Goal: Task Accomplishment & Management: Manage account settings

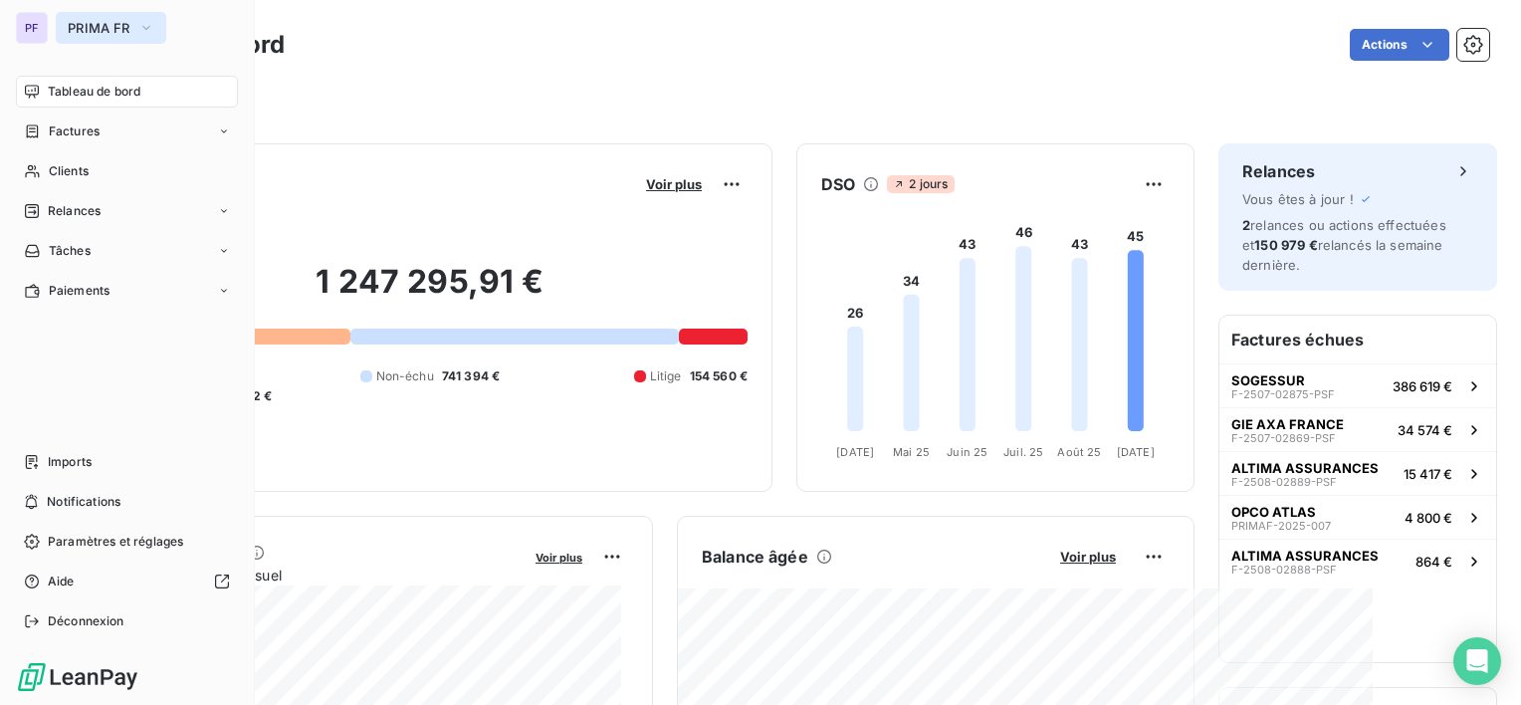
click at [84, 18] on button "PRIMA FR" at bounding box center [111, 28] width 110 height 32
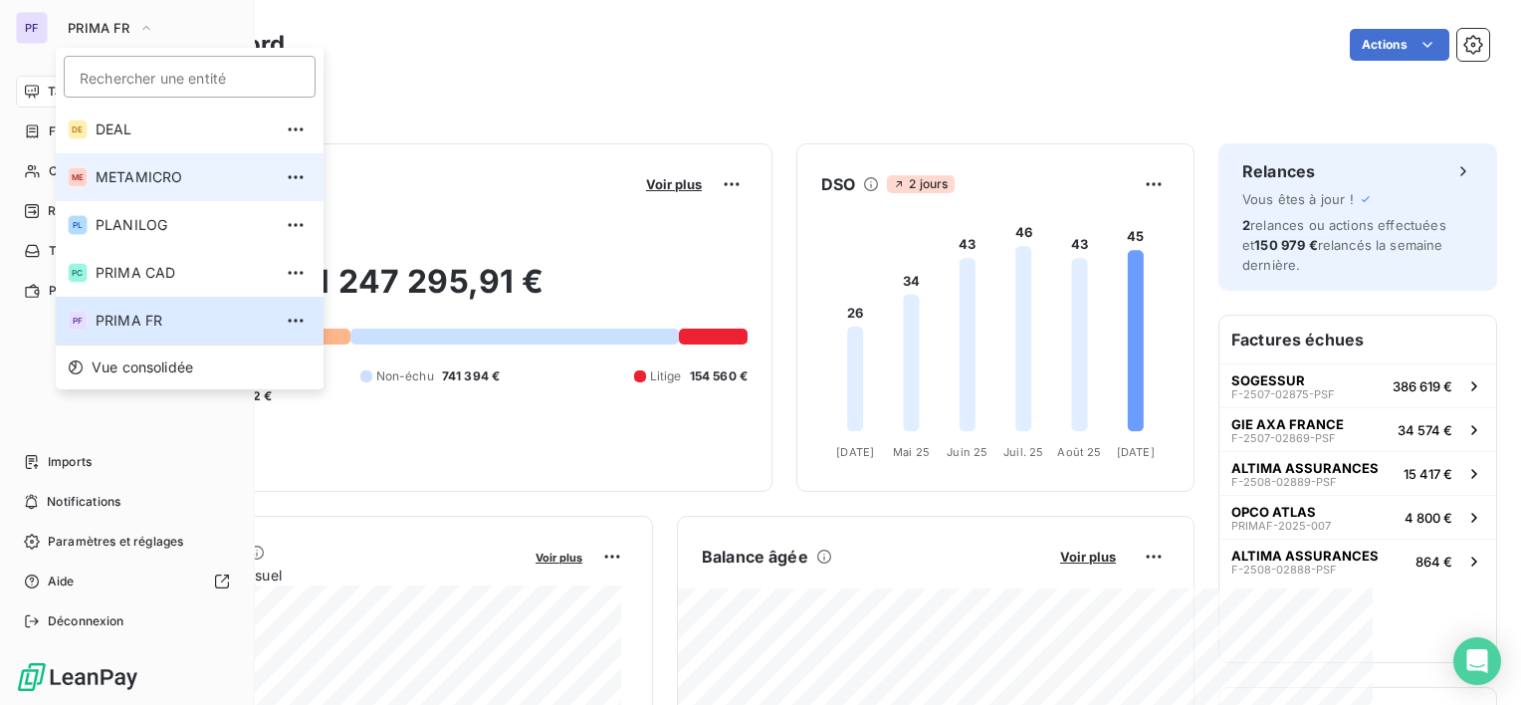
click at [164, 180] on span "METAMICRO" at bounding box center [184, 177] width 176 height 20
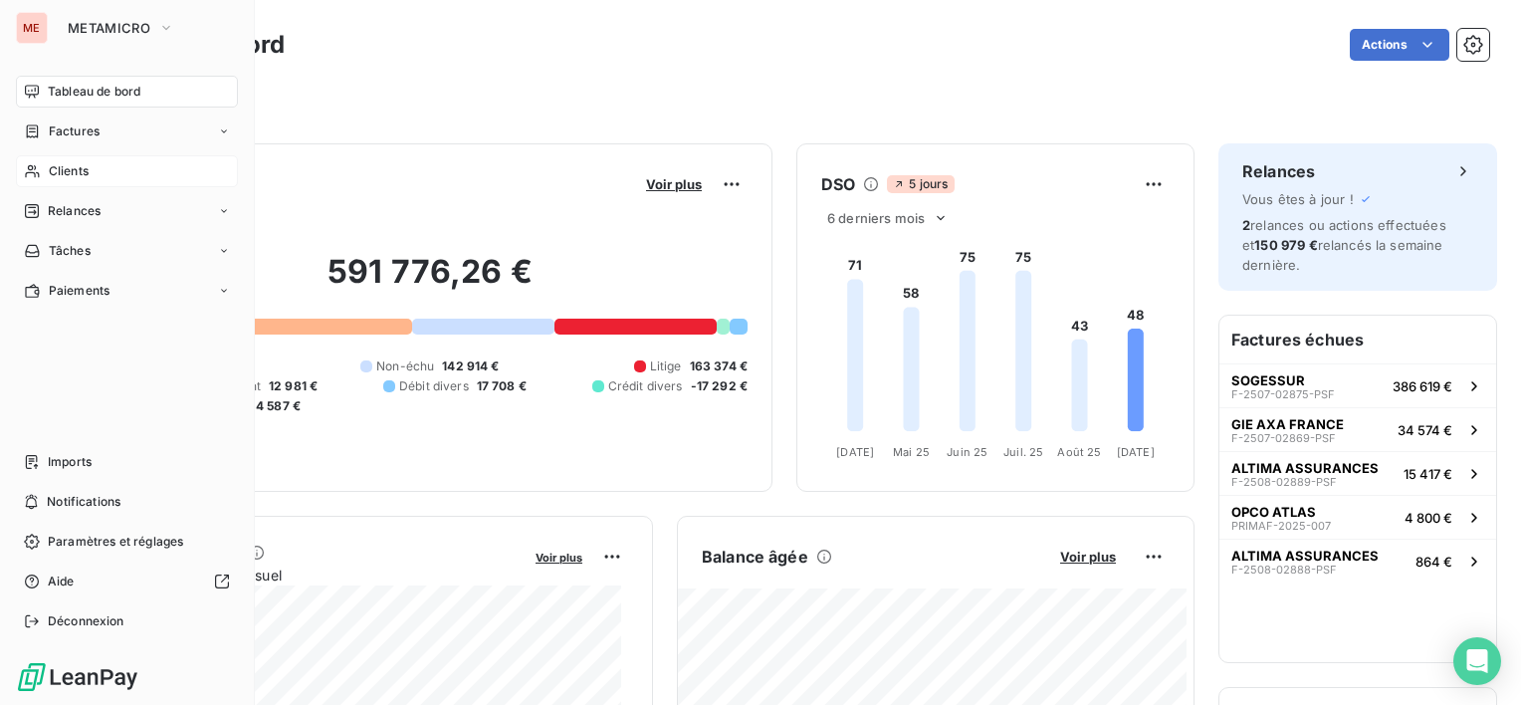
click at [154, 170] on div "Clients" at bounding box center [127, 171] width 222 height 32
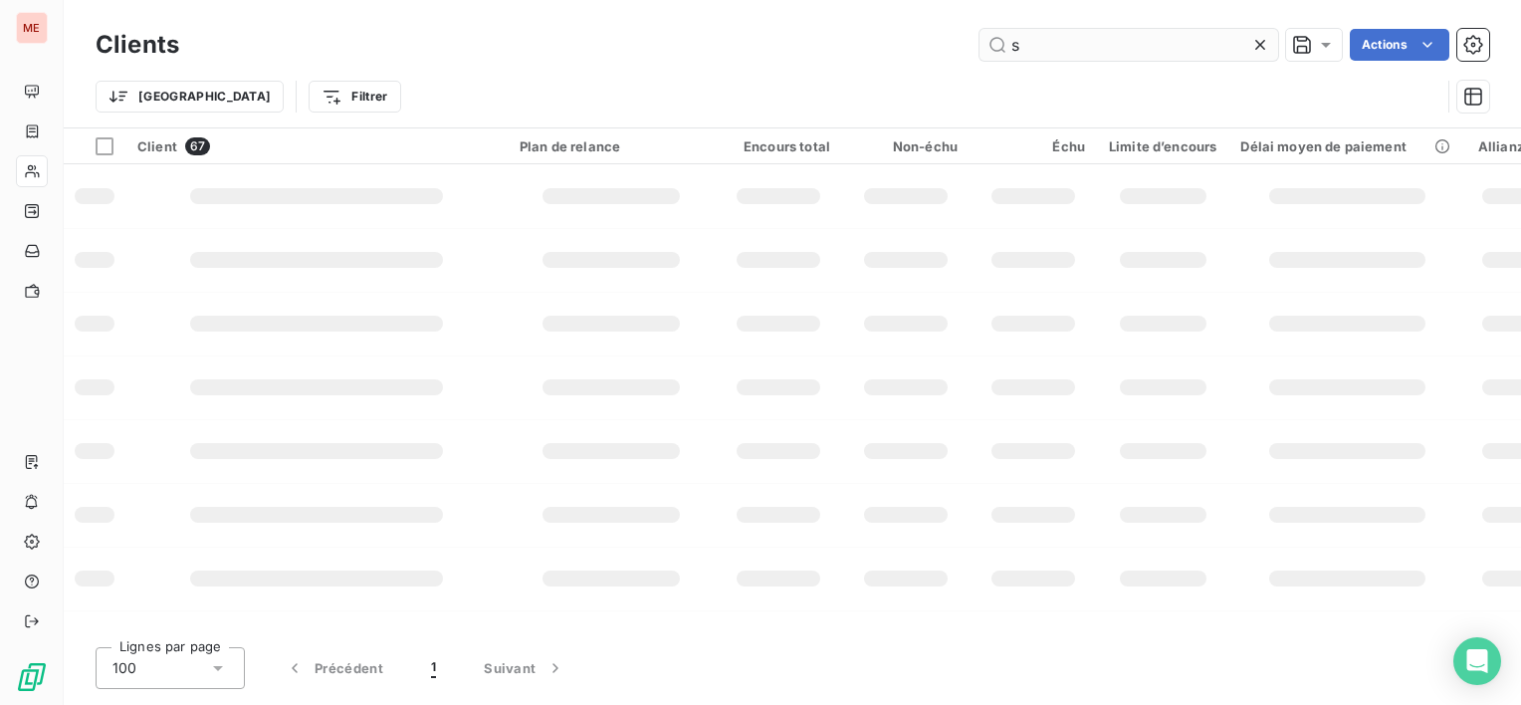
click at [1062, 37] on input "s" at bounding box center [1128, 45] width 299 height 32
type input "sacx"
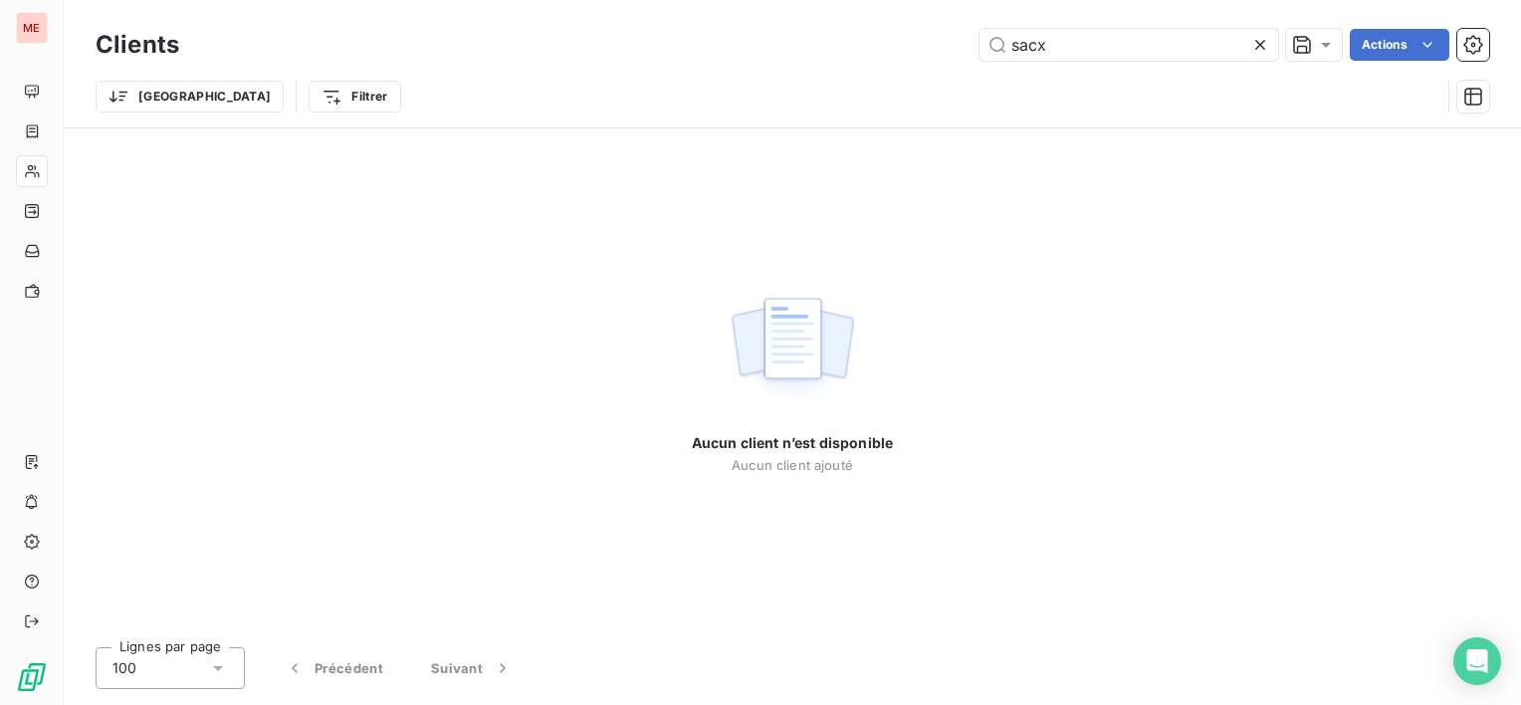
drag, startPoint x: 1054, startPoint y: 46, endPoint x: 928, endPoint y: 38, distance: 126.7
click at [928, 38] on div "sacx Actions" at bounding box center [846, 45] width 1286 height 32
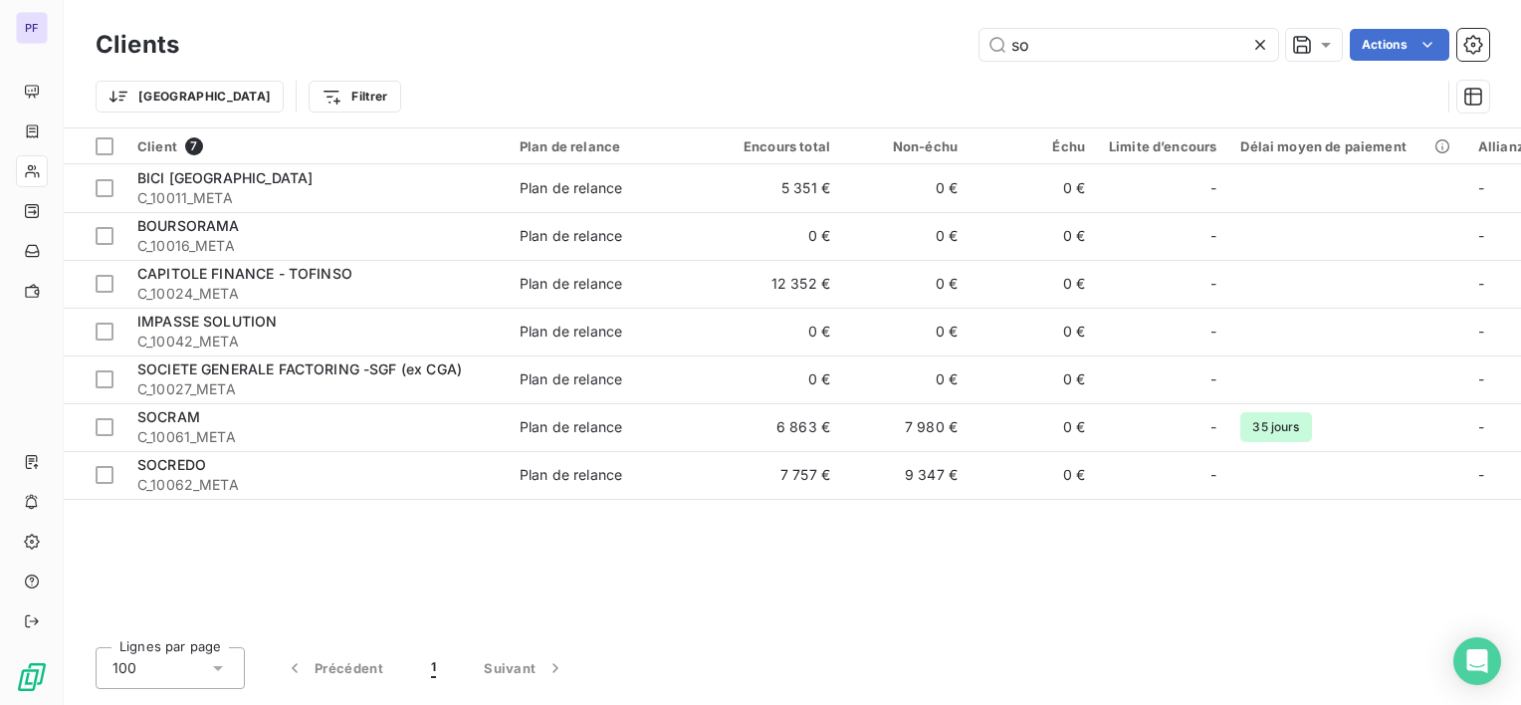
type input "s"
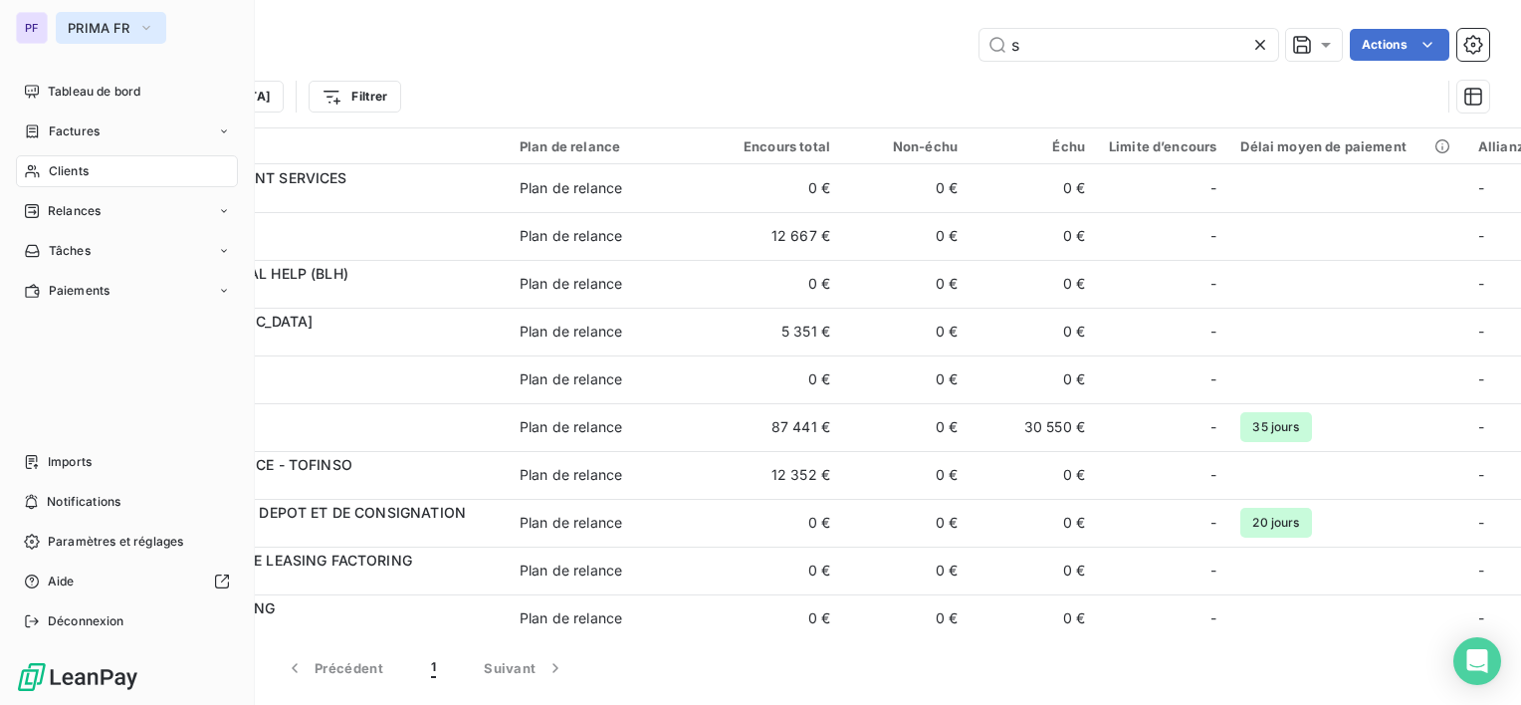
click at [64, 25] on button "PRIMA FR" at bounding box center [111, 28] width 110 height 32
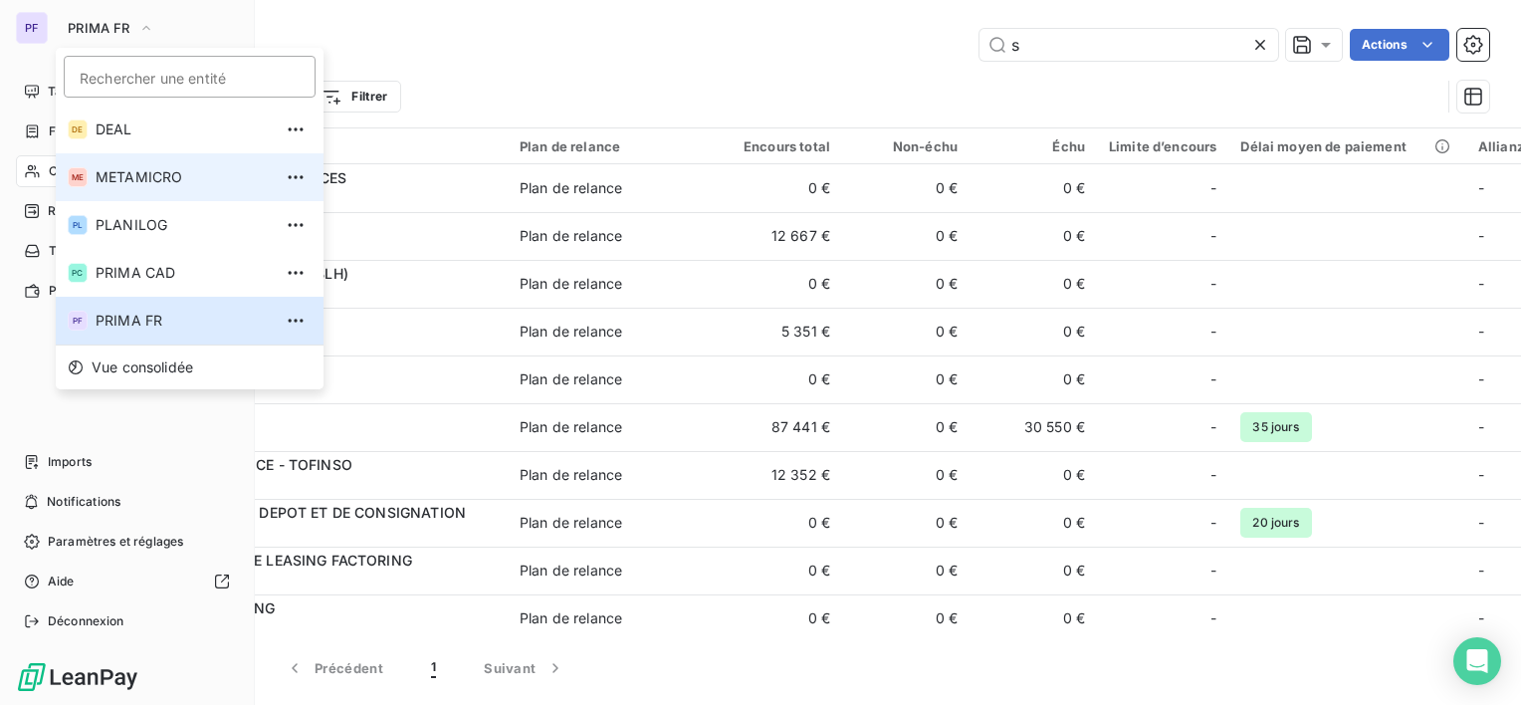
click at [151, 170] on span "METAMICRO" at bounding box center [184, 177] width 176 height 20
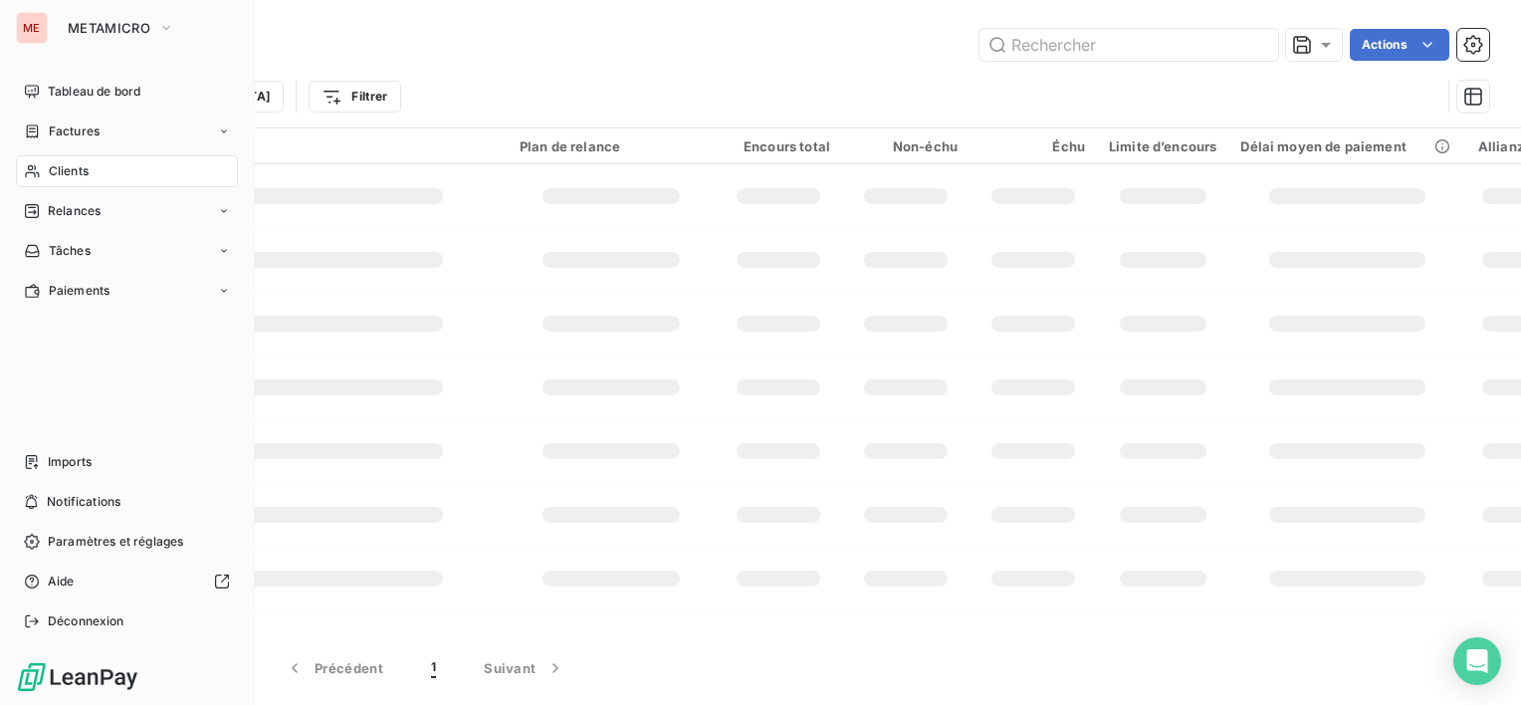
type input "s"
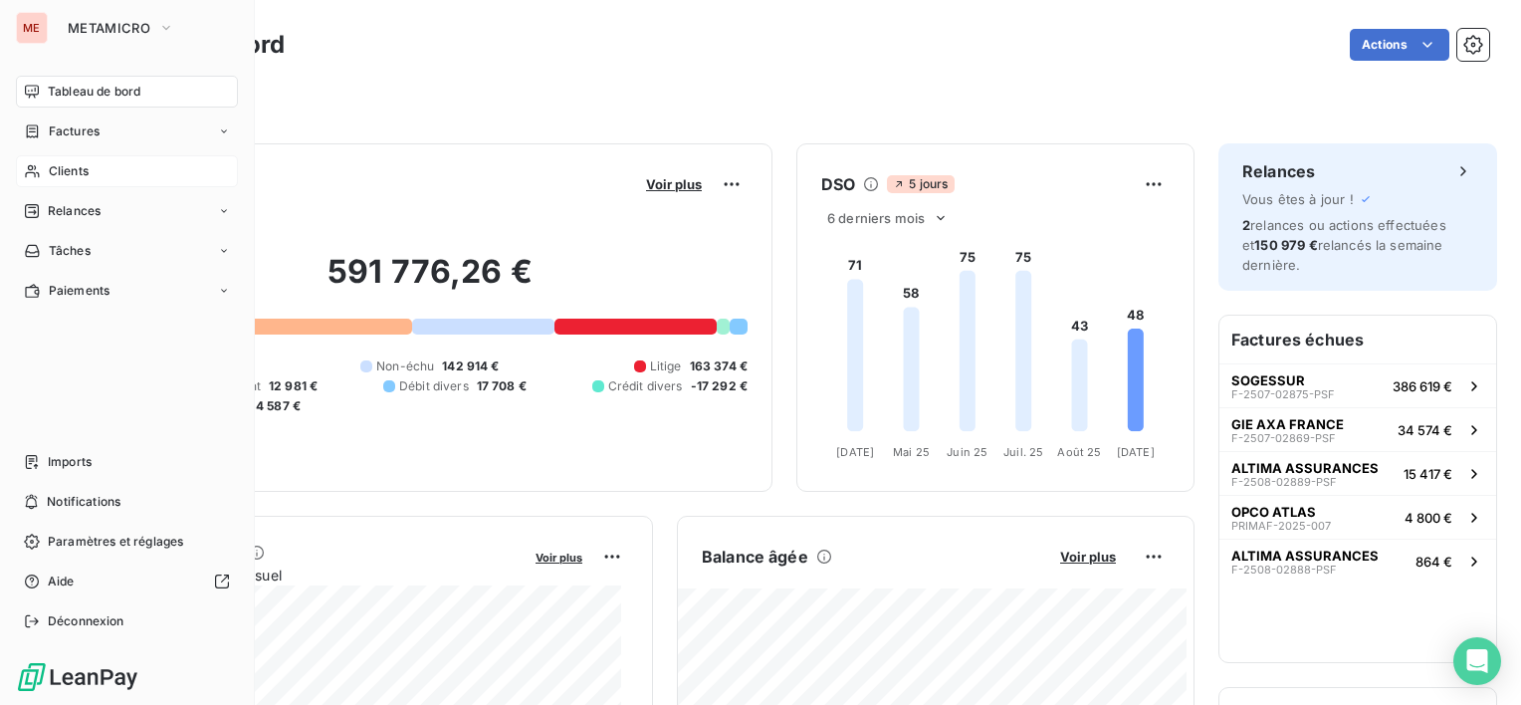
click at [81, 159] on div "Clients" at bounding box center [127, 171] width 222 height 32
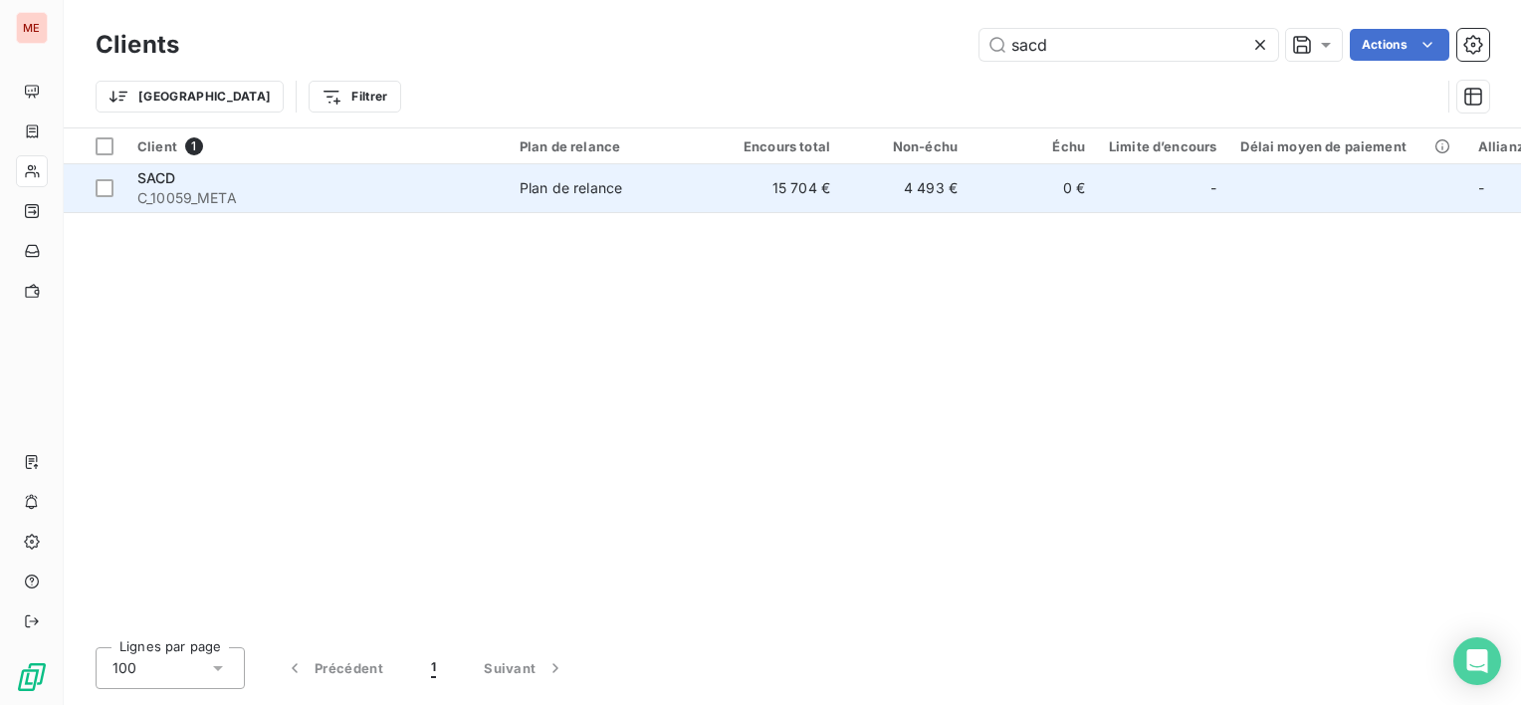
type input "sacd"
click at [459, 194] on span "C_10059_META" at bounding box center [316, 198] width 358 height 20
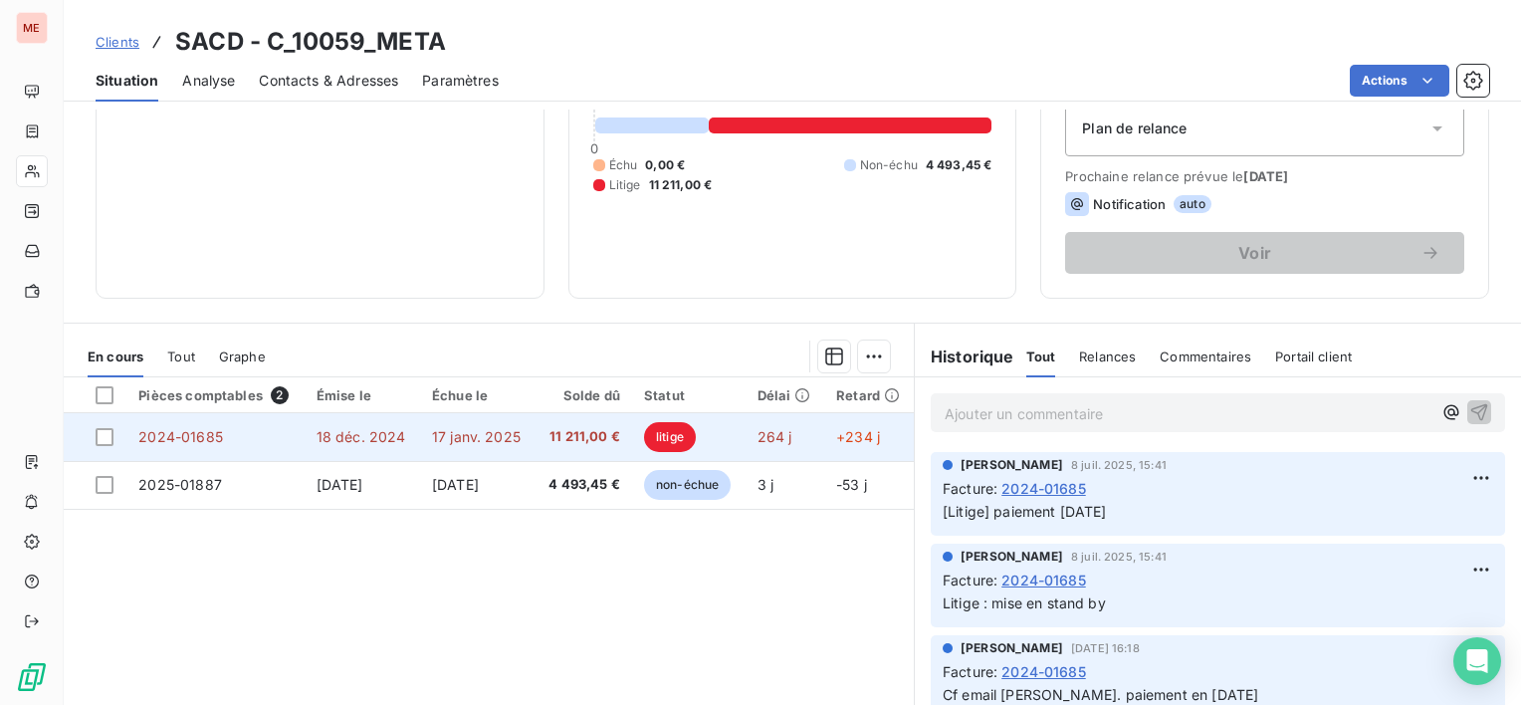
scroll to position [299, 0]
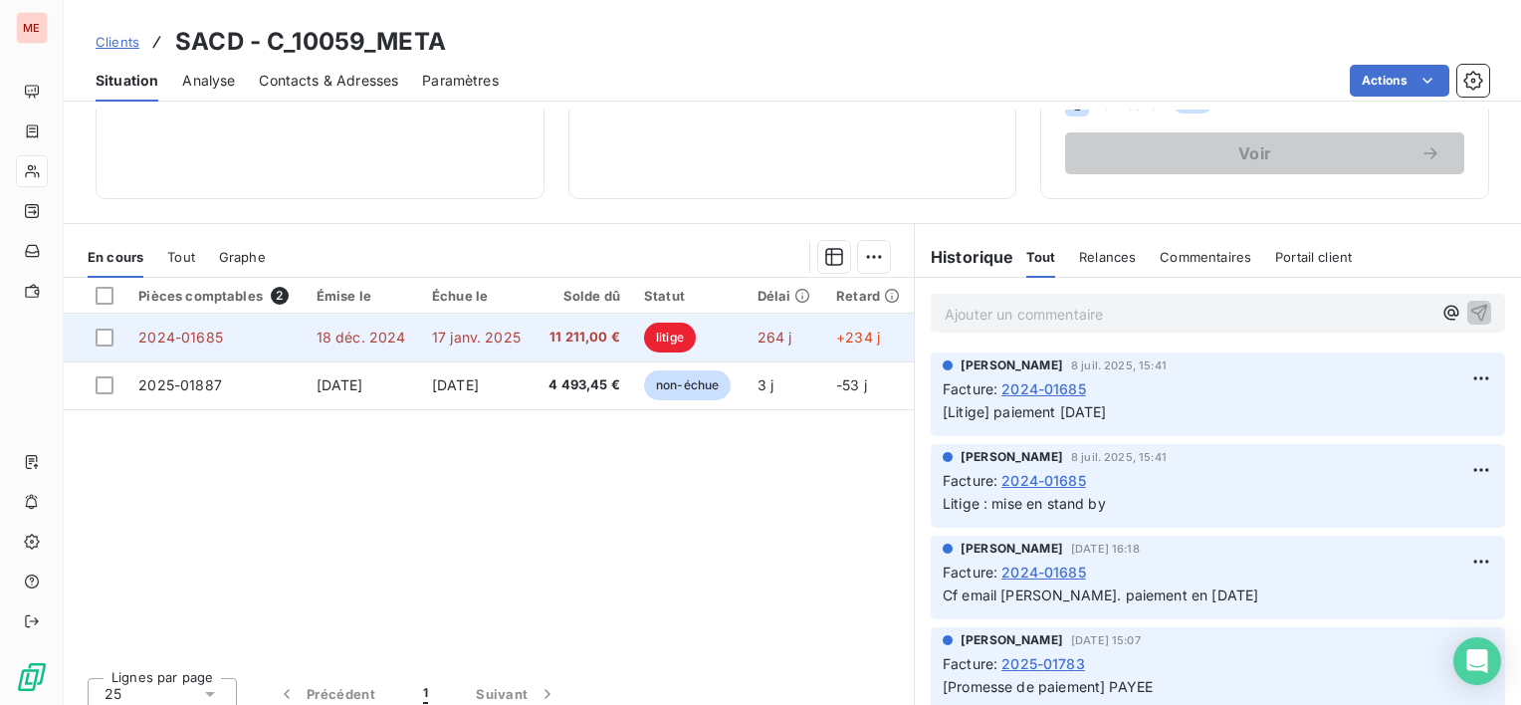
click at [557, 323] on td "11 211,00 €" at bounding box center [584, 338] width 98 height 48
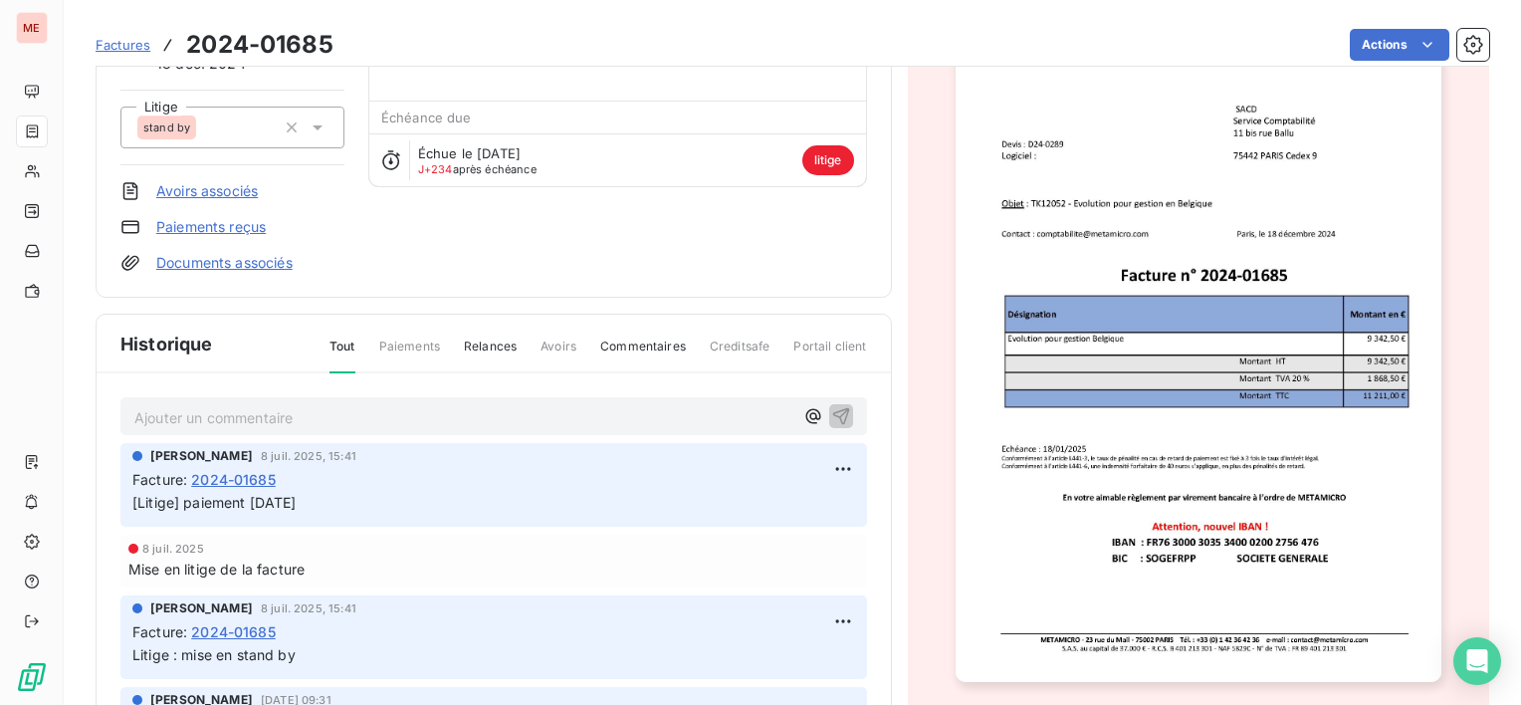
scroll to position [199, 0]
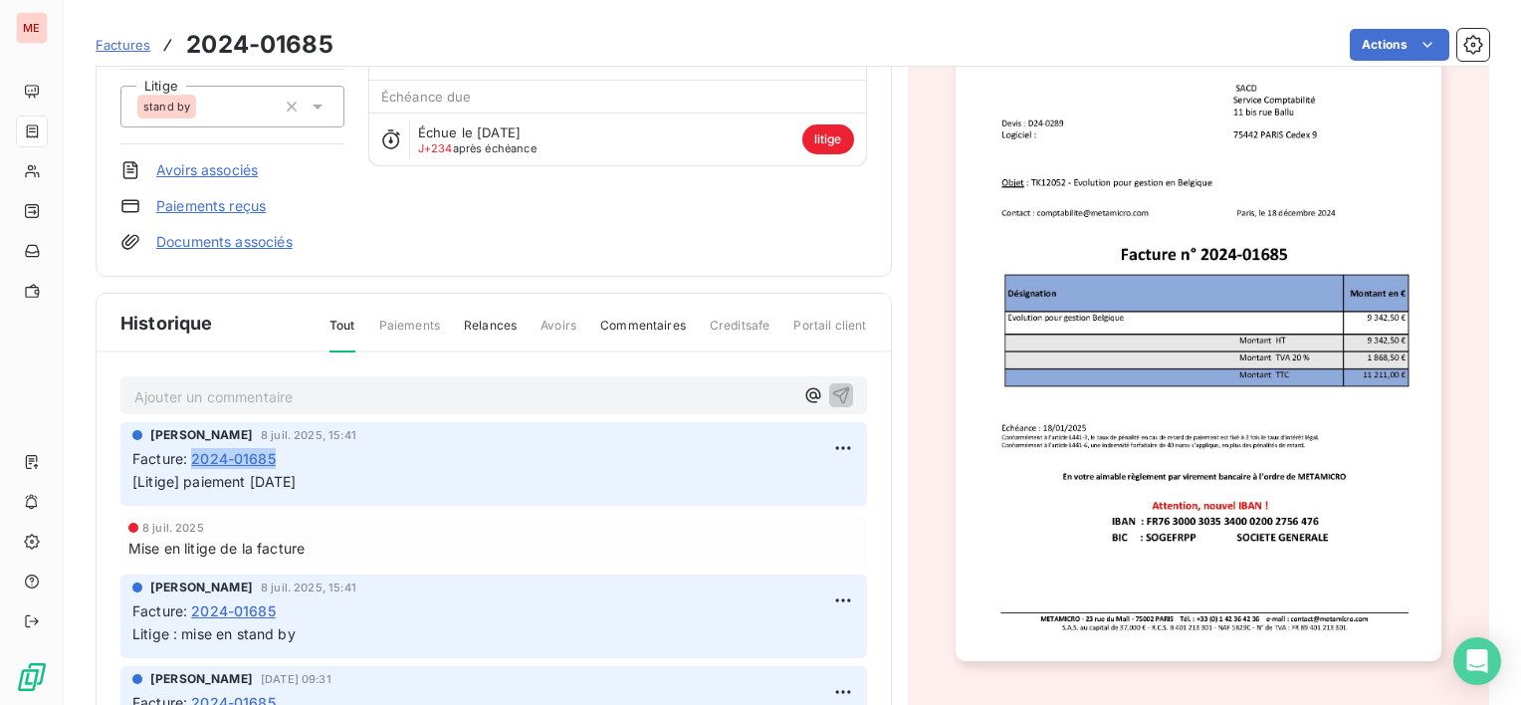
drag, startPoint x: 326, startPoint y: 453, endPoint x: 199, endPoint y: 464, distance: 127.9
click at [199, 464] on div "Facture : 2024-01685" at bounding box center [493, 458] width 723 height 21
copy span "2024-01685"
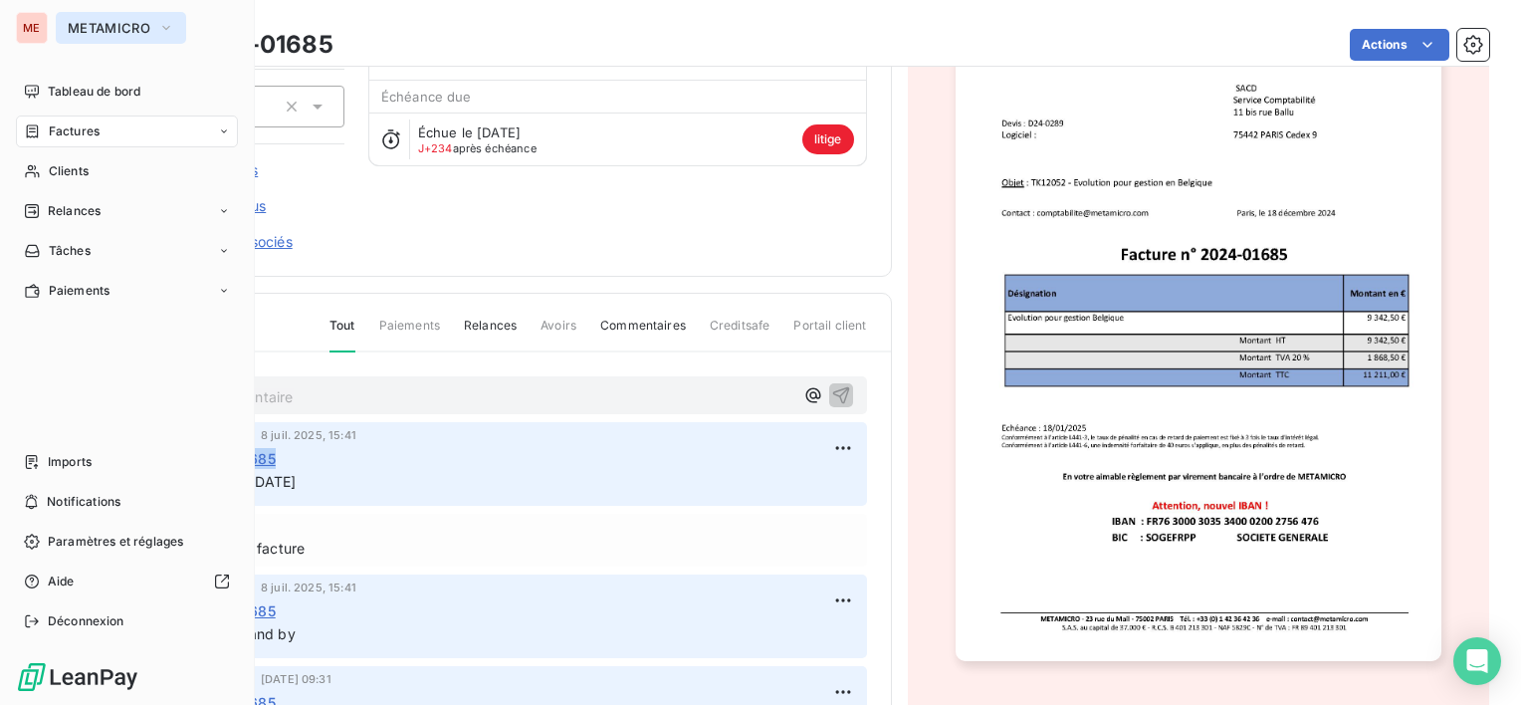
click at [113, 11] on div "ME METAMICRO Tableau de bord Factures Clients Relances Tâches Paiements Imports…" at bounding box center [127, 352] width 255 height 705
click at [117, 20] on span "METAMICRO" at bounding box center [109, 28] width 83 height 16
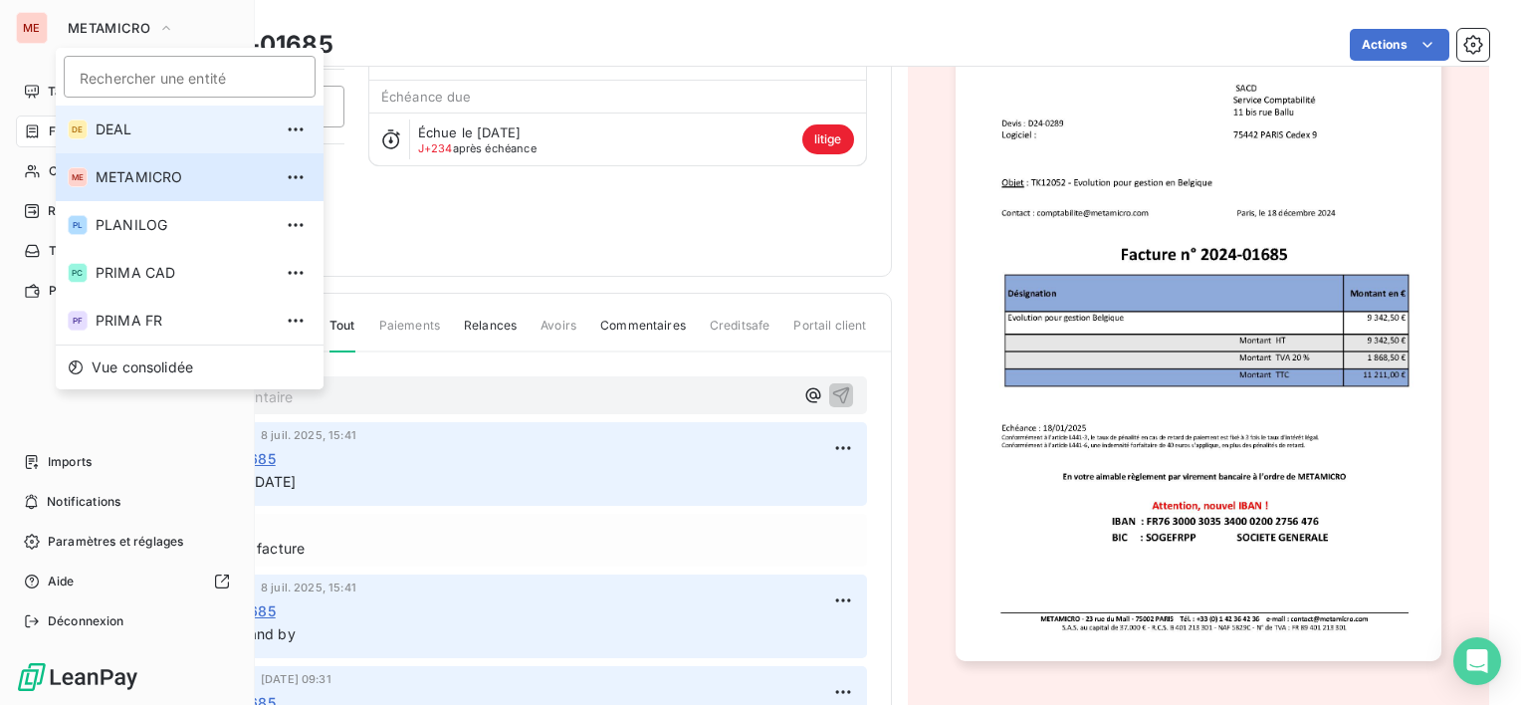
click at [128, 132] on span "DEAL" at bounding box center [184, 129] width 176 height 20
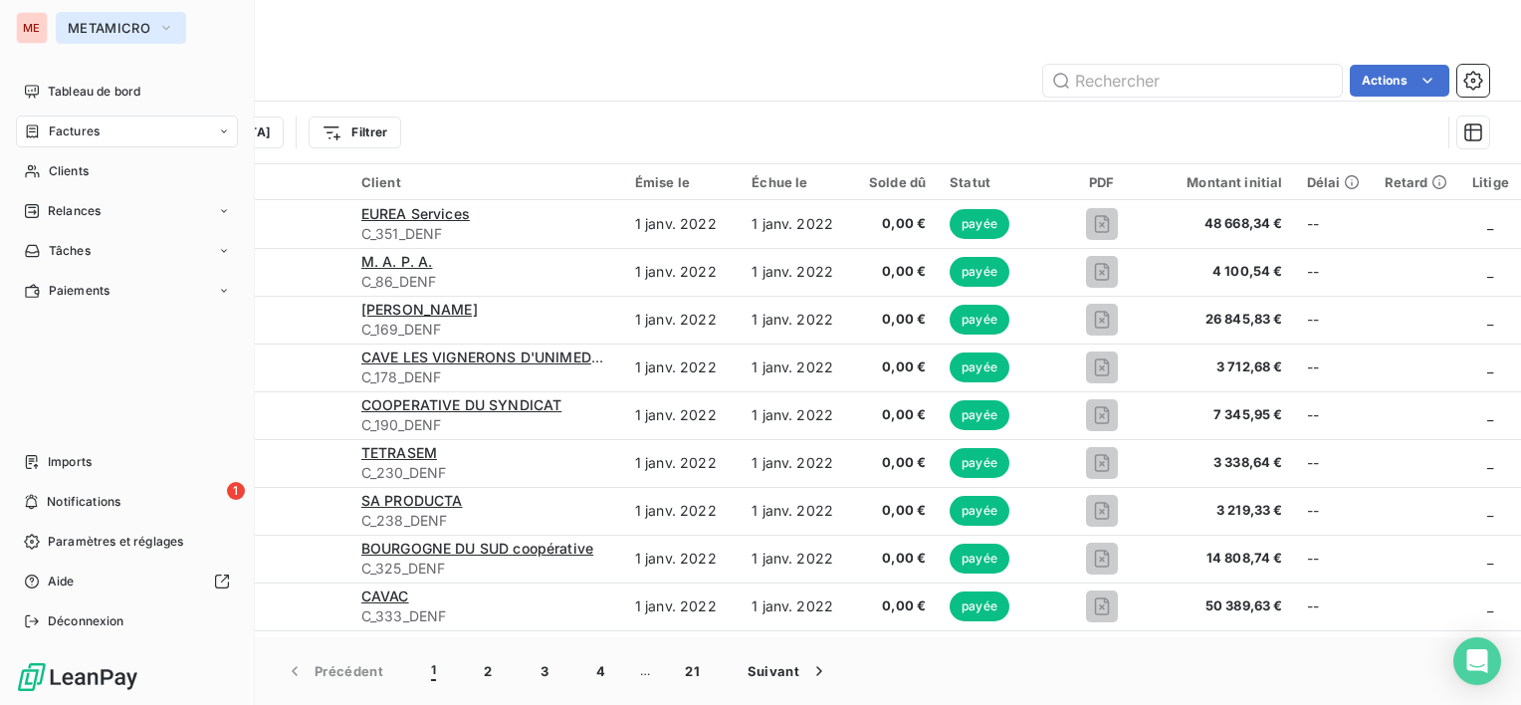
click at [92, 33] on span "METAMICRO" at bounding box center [109, 28] width 83 height 16
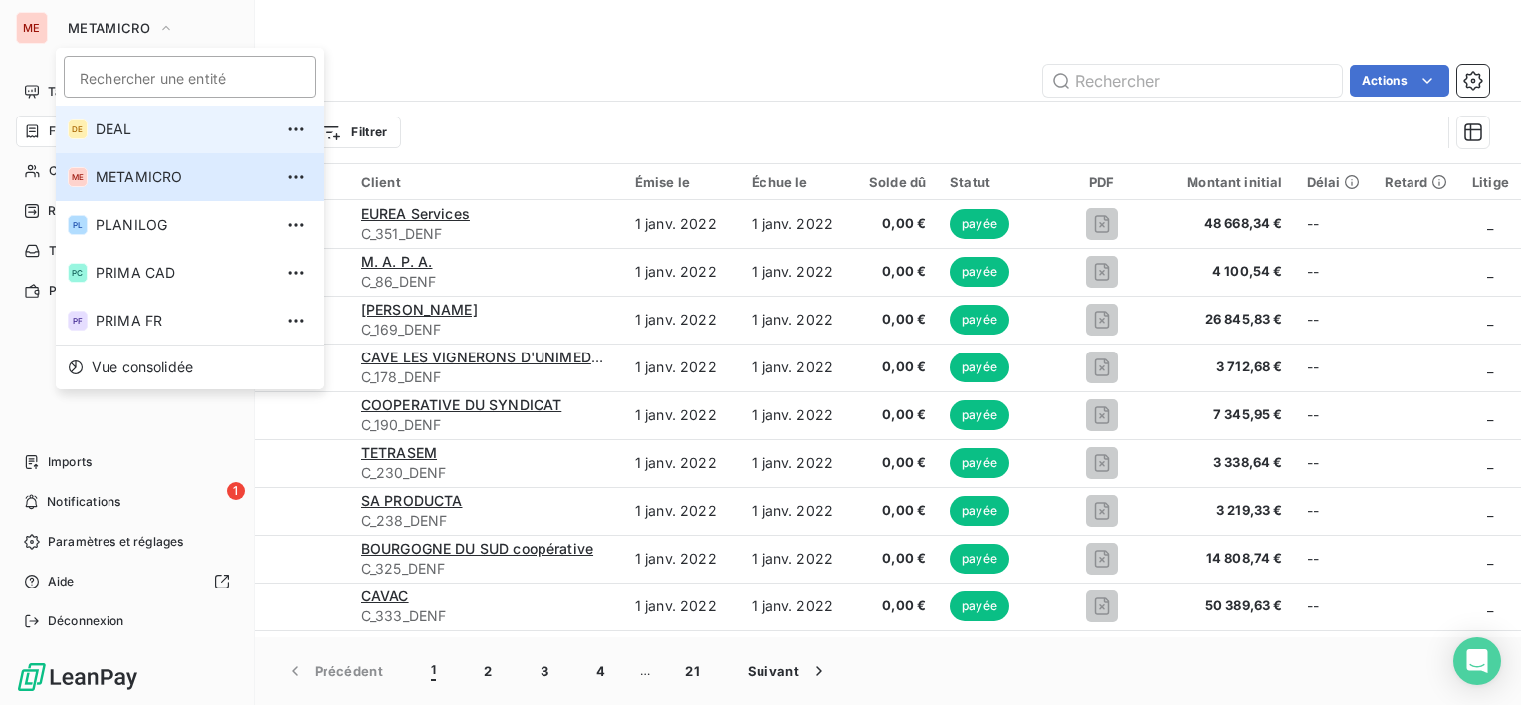
click at [131, 135] on span "DEAL" at bounding box center [184, 129] width 176 height 20
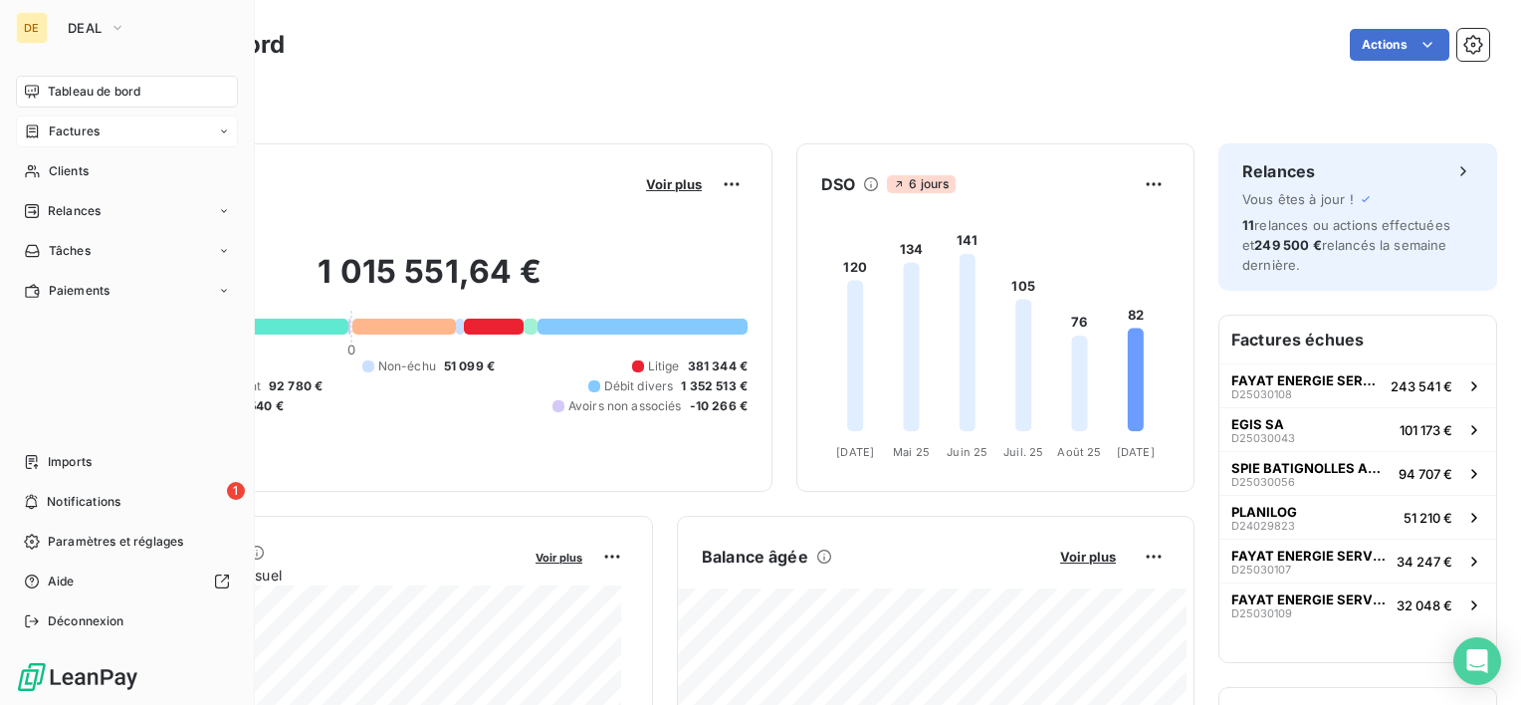
click at [114, 135] on div "Factures" at bounding box center [127, 131] width 222 height 32
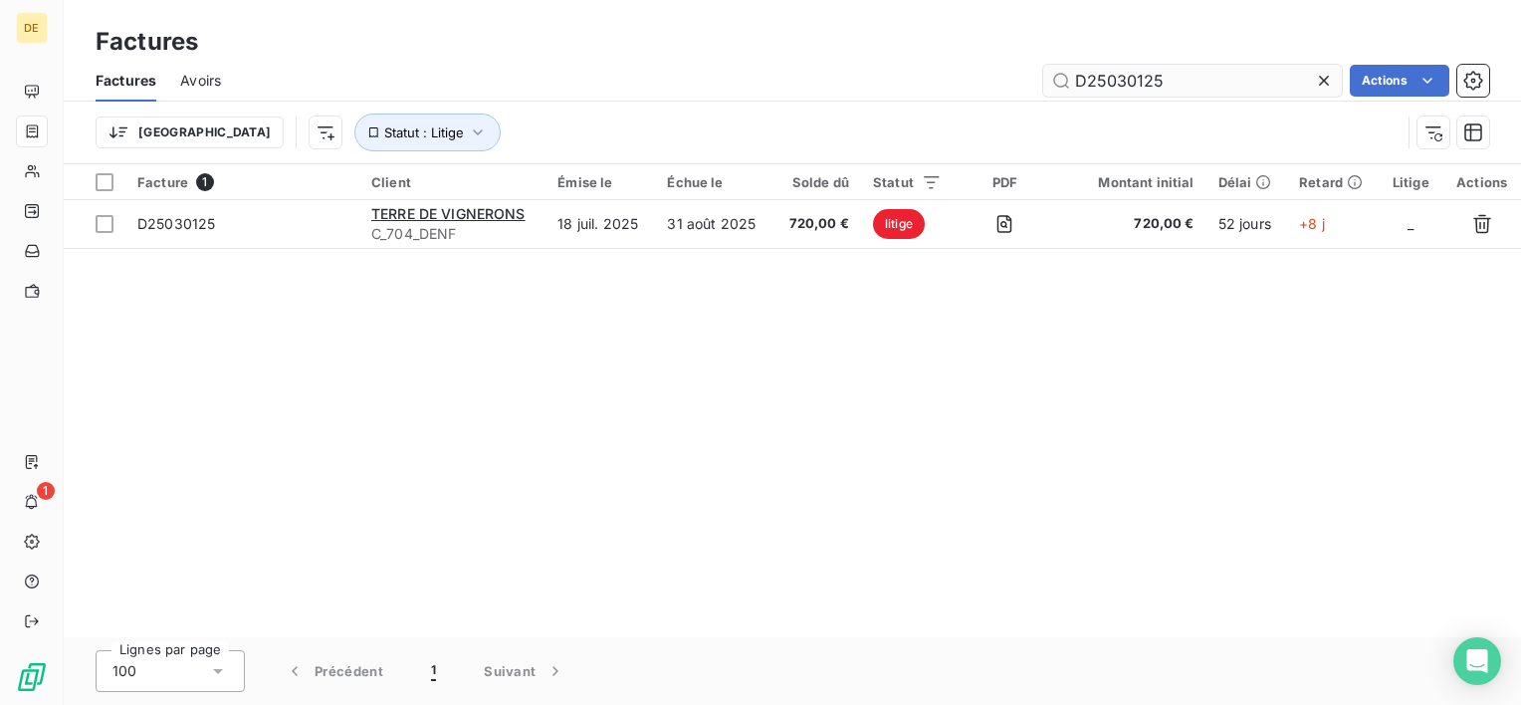
click at [1126, 83] on input "D25030125" at bounding box center [1192, 81] width 299 height 32
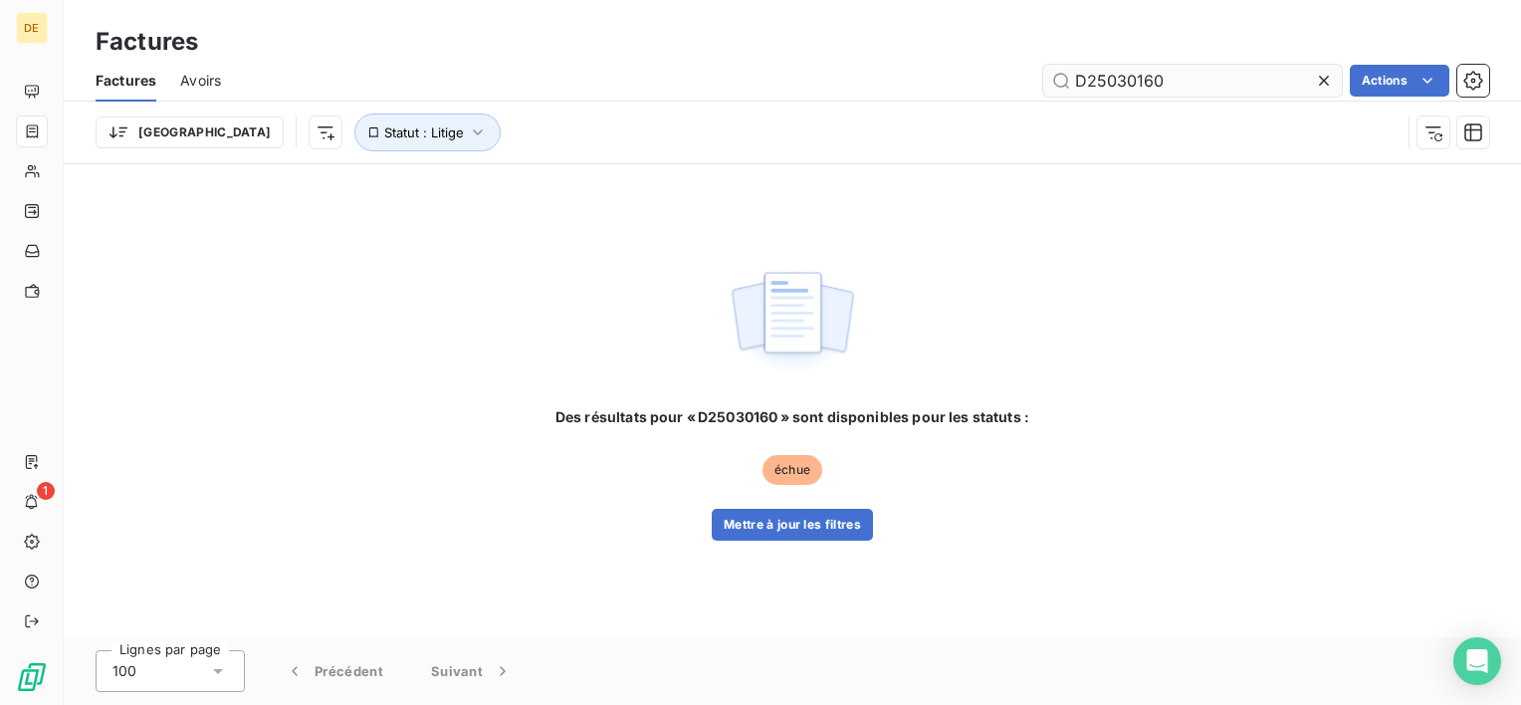
type input "D25030160"
click at [762, 526] on button "Mettre à jour les filtres" at bounding box center [792, 525] width 161 height 32
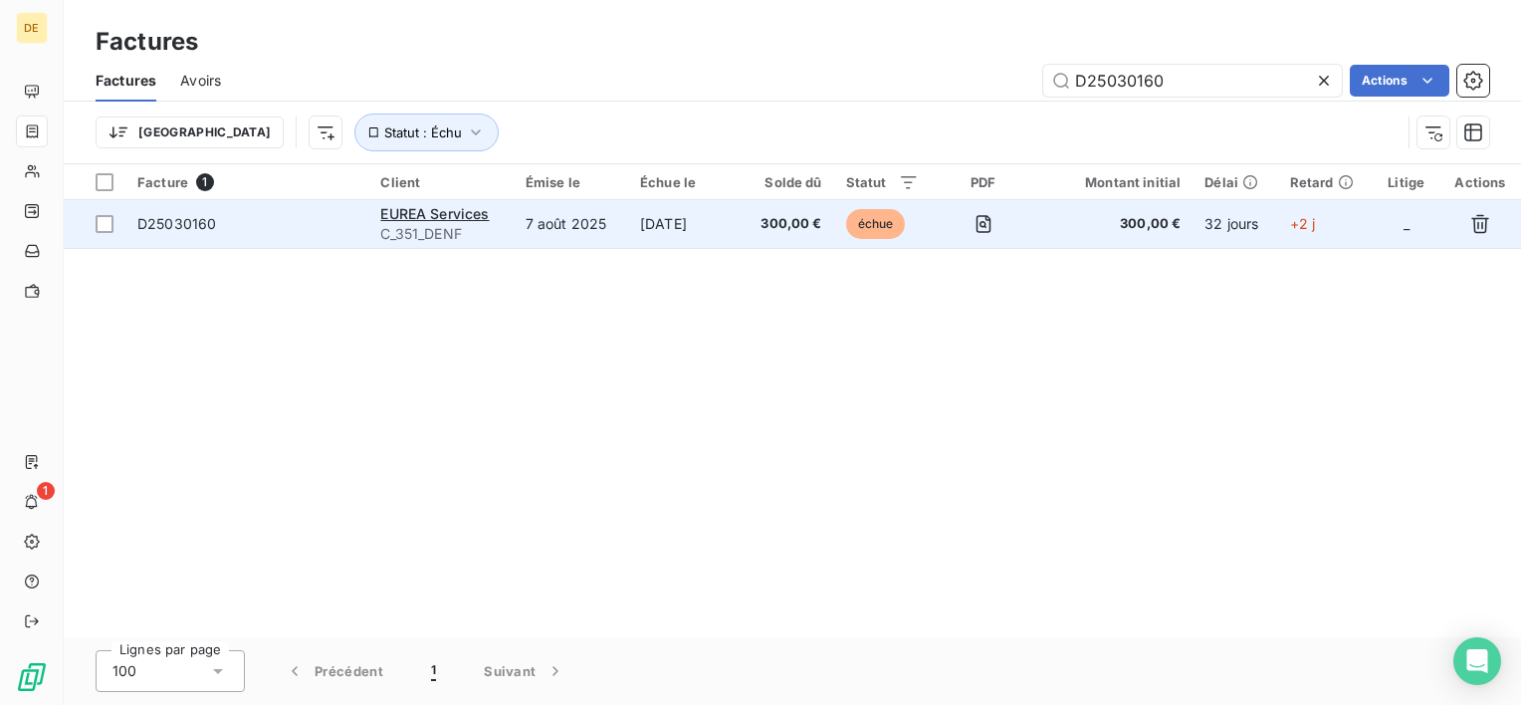
click at [863, 214] on span "échue" at bounding box center [876, 224] width 60 height 30
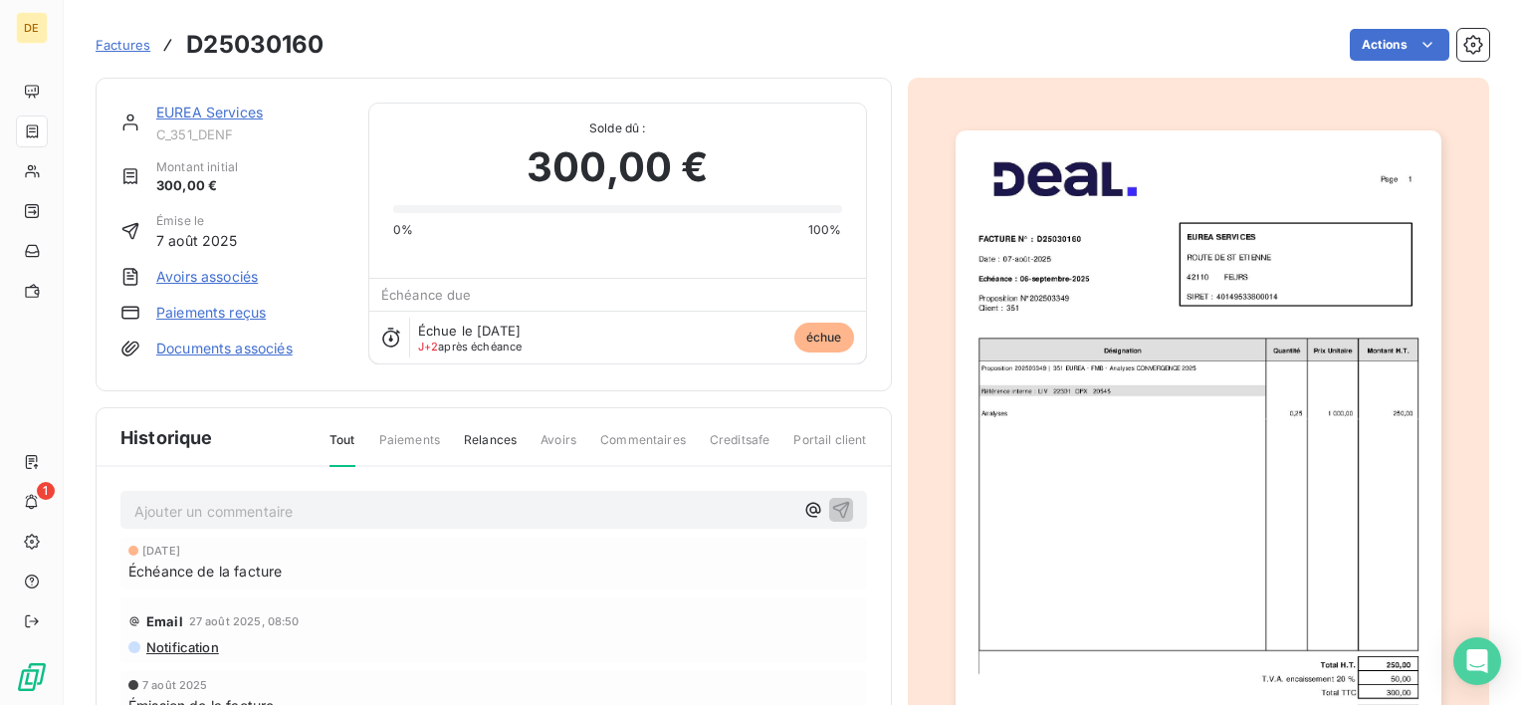
click at [235, 105] on link "EUREA Services" at bounding box center [209, 112] width 107 height 17
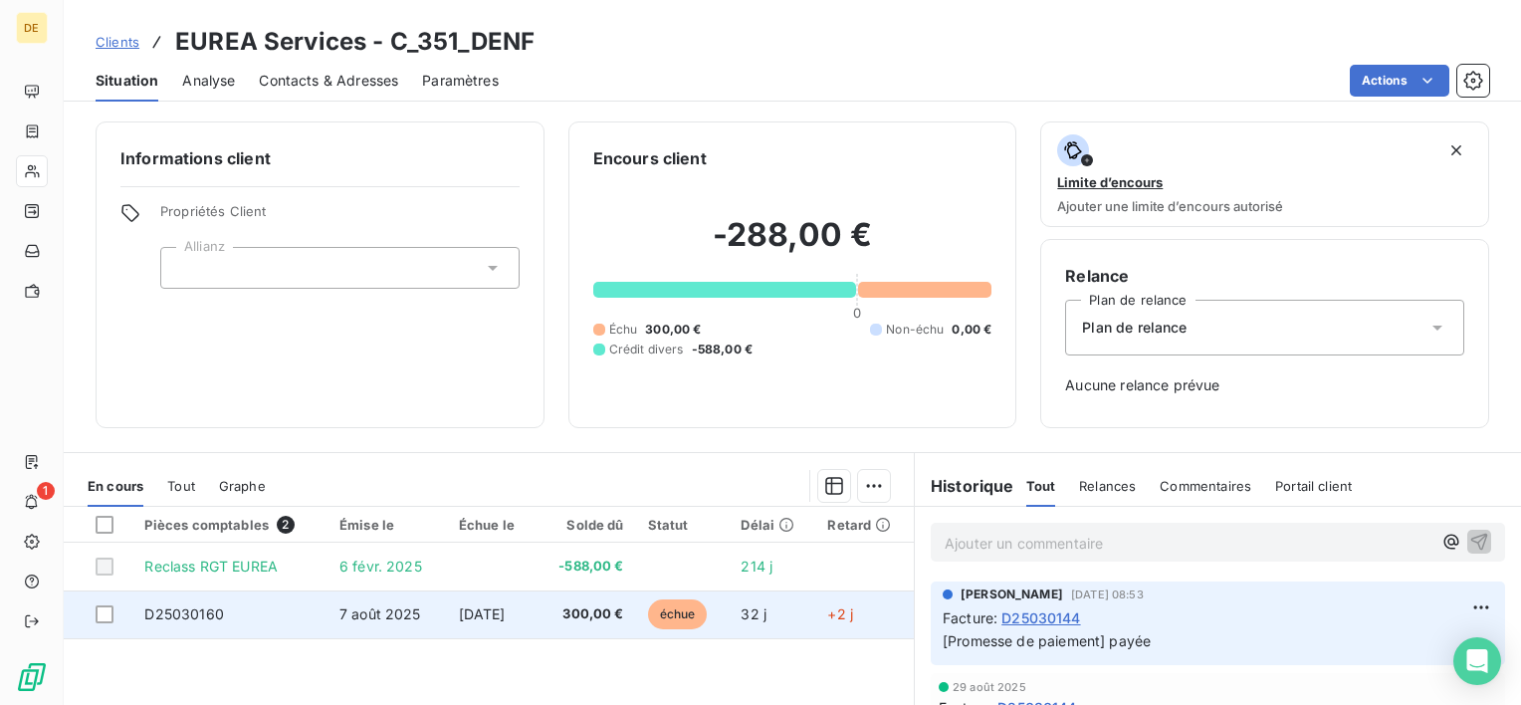
click at [113, 617] on div at bounding box center [108, 614] width 25 height 18
drag, startPoint x: 104, startPoint y: 610, endPoint x: 121, endPoint y: 607, distance: 18.2
click at [104, 610] on div at bounding box center [105, 614] width 18 height 18
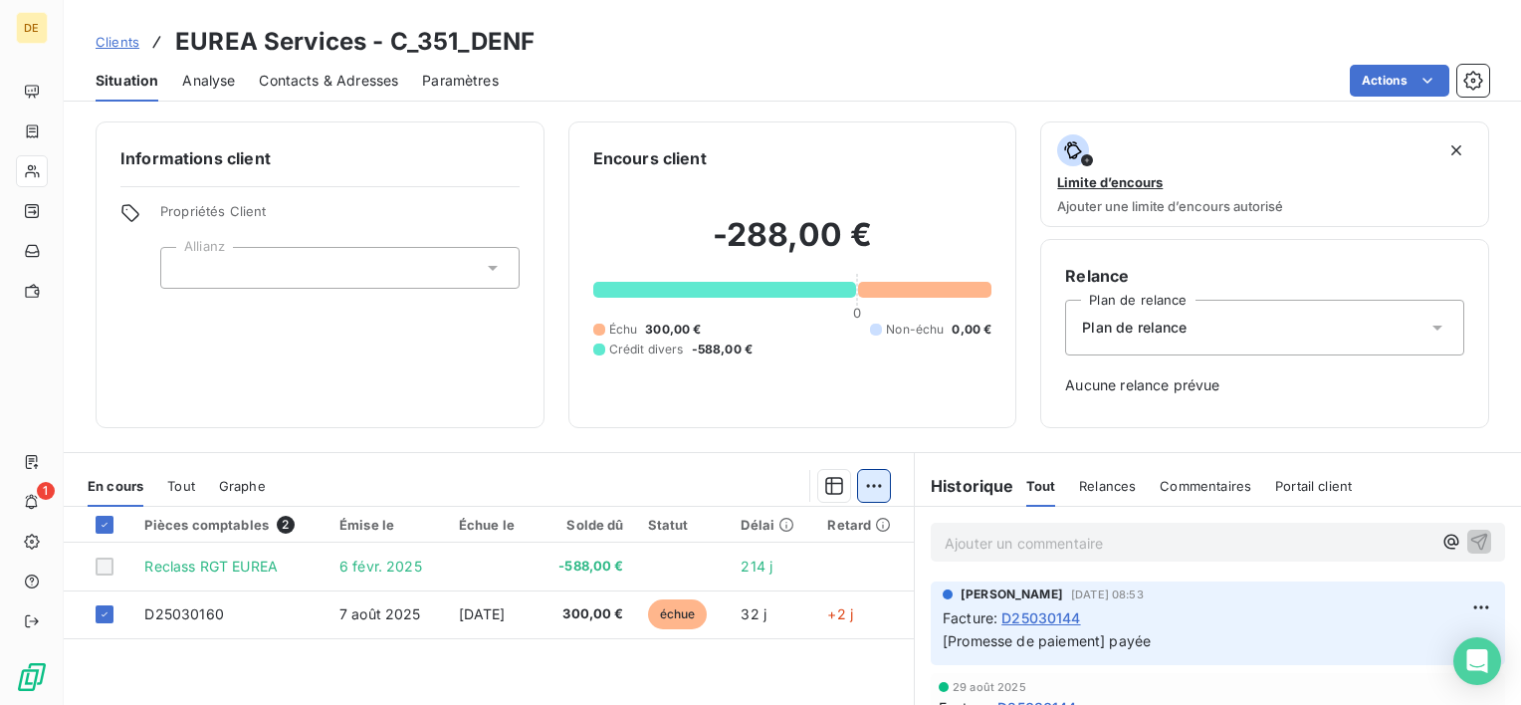
click at [869, 490] on html "DE 1 Clients EUREA Services - C_351_DENF Situation Analyse Contacts & Adresses …" at bounding box center [760, 352] width 1521 height 705
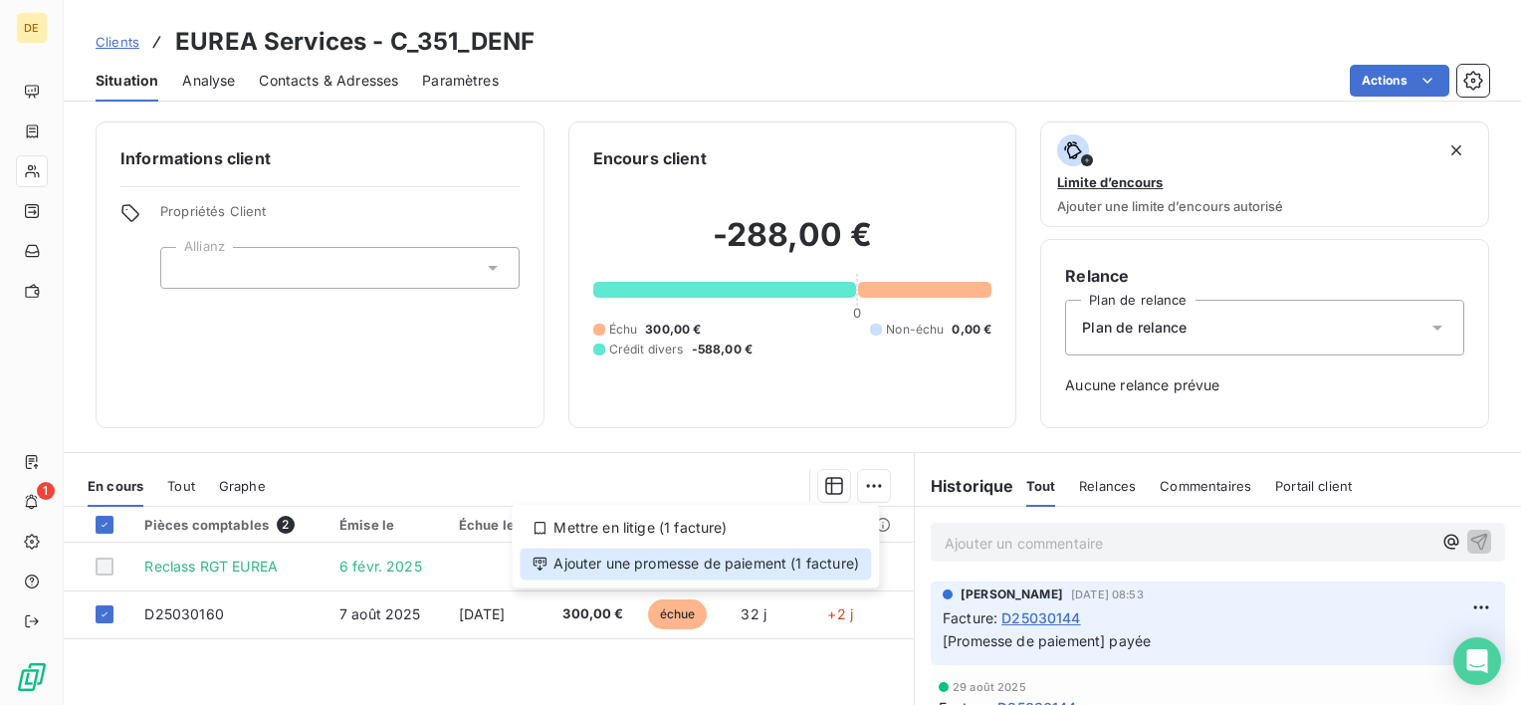
click at [816, 559] on div "Ajouter une promesse de paiement (1 facture)" at bounding box center [695, 563] width 351 height 32
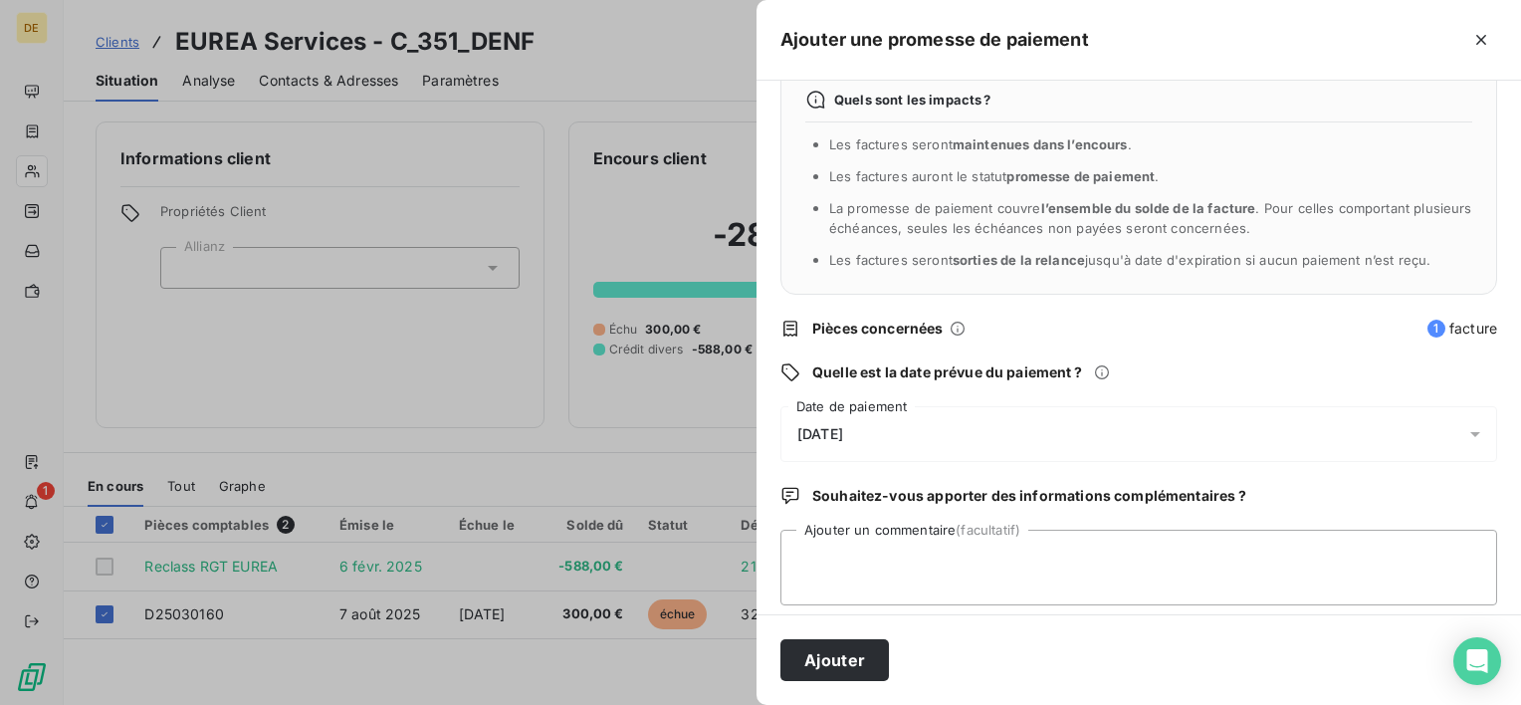
scroll to position [52, 0]
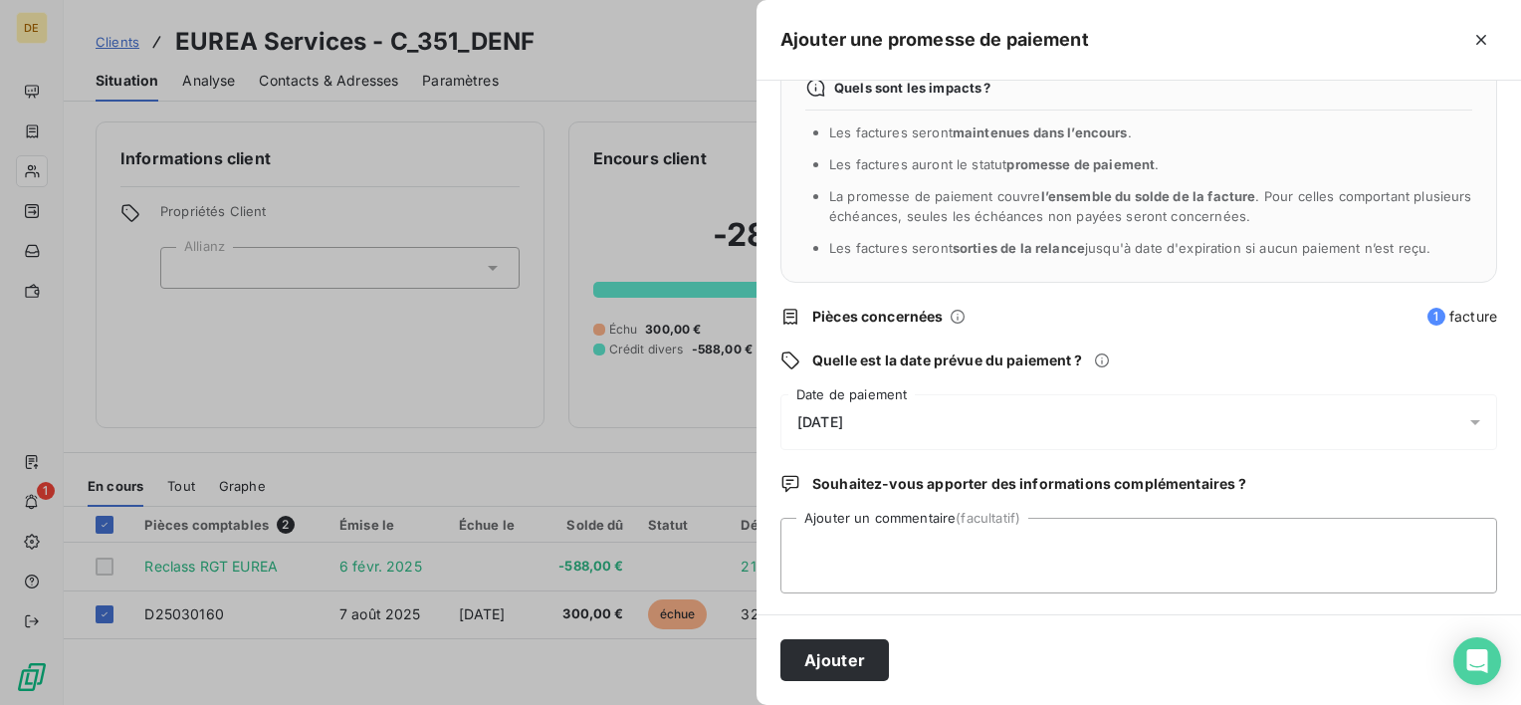
click at [936, 430] on div "[DATE]" at bounding box center [1138, 422] width 717 height 56
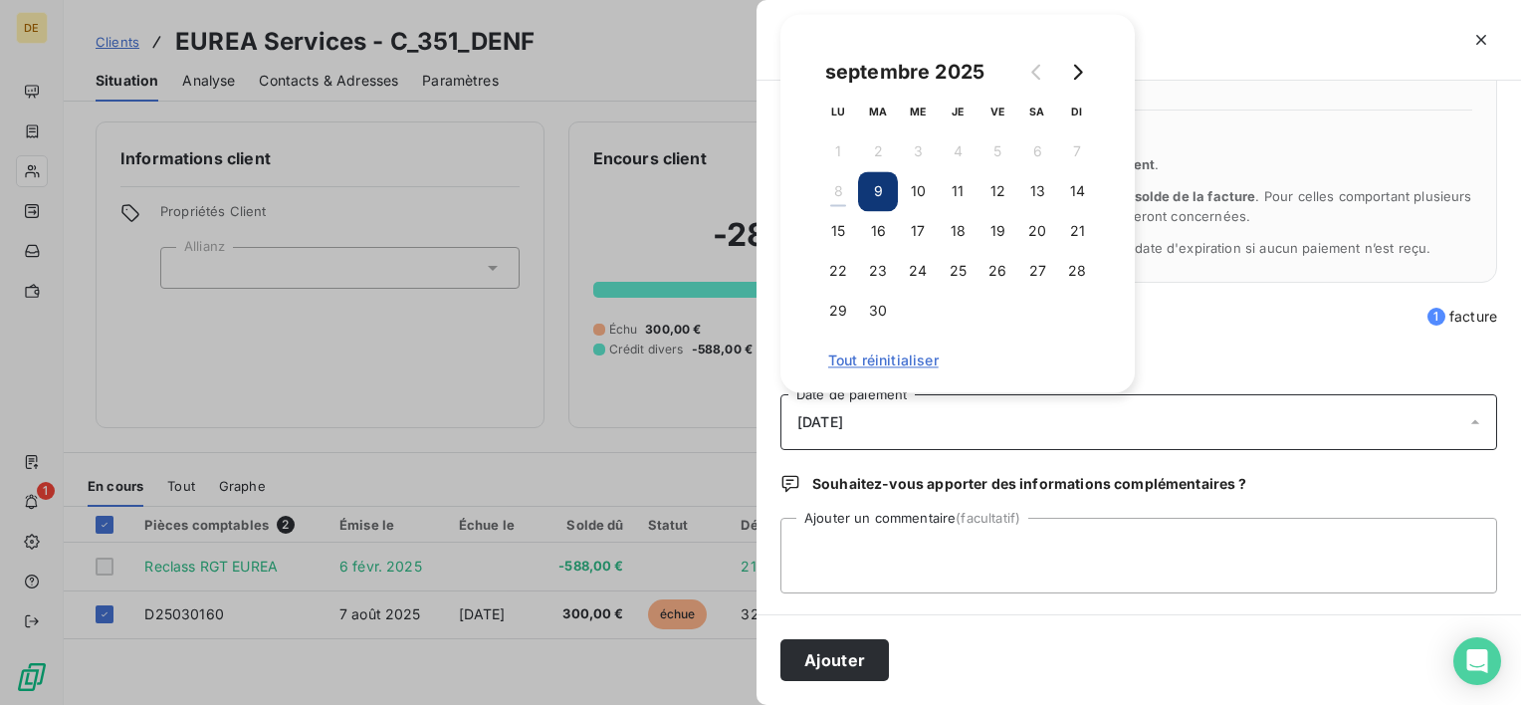
click at [873, 198] on button "9" at bounding box center [878, 191] width 40 height 40
click at [829, 654] on button "Ajouter" at bounding box center [834, 660] width 109 height 42
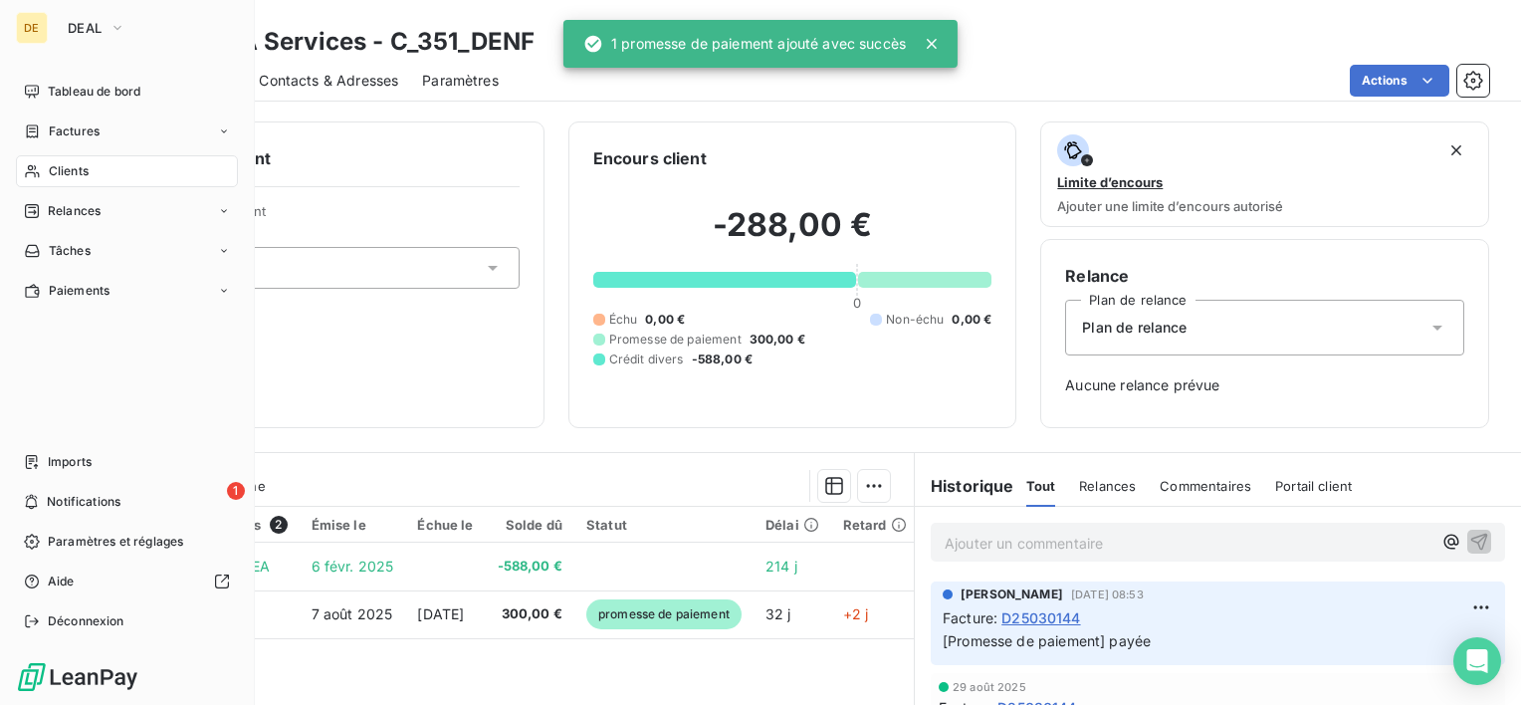
click at [93, 163] on div "Clients" at bounding box center [127, 171] width 222 height 32
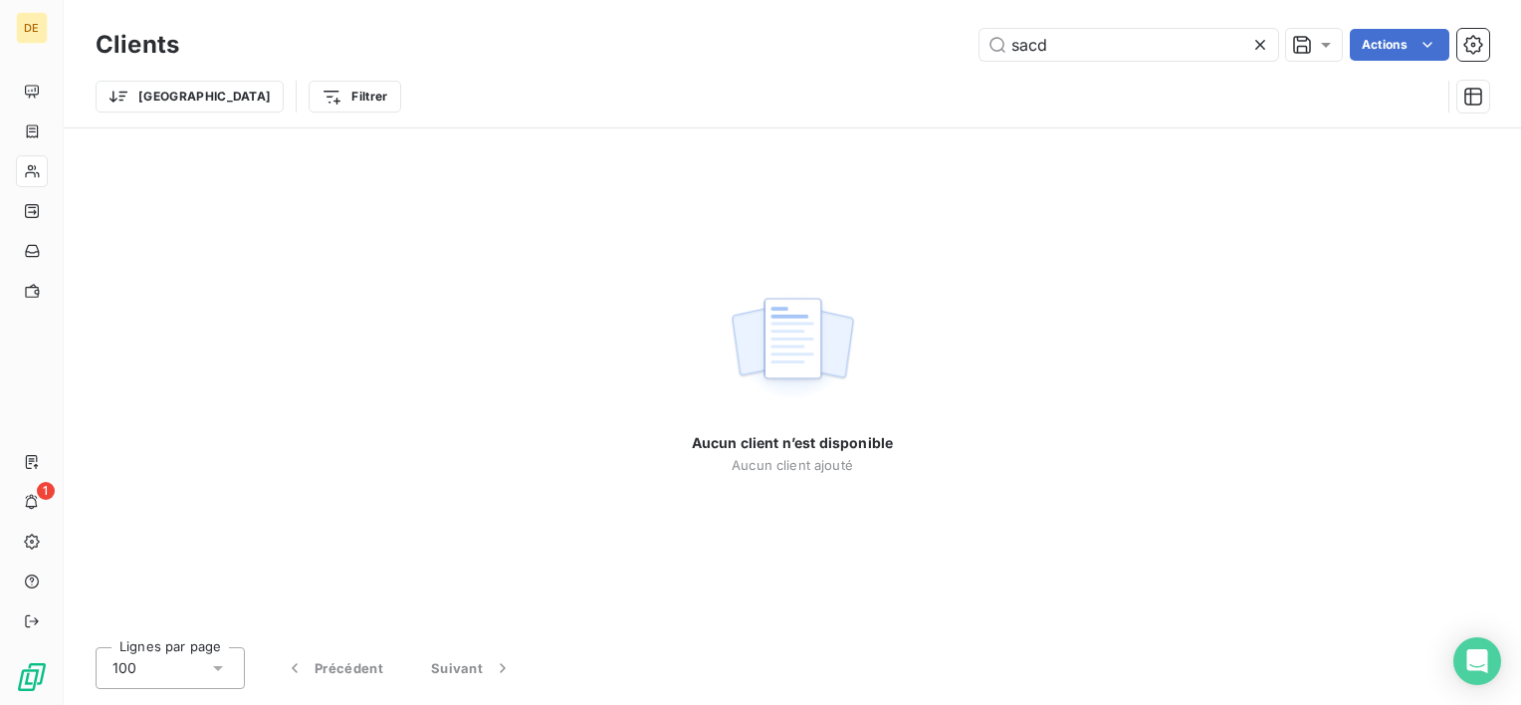
drag, startPoint x: 1060, startPoint y: 43, endPoint x: 768, endPoint y: 42, distance: 291.7
click at [770, 42] on div "sacd Actions" at bounding box center [846, 45] width 1286 height 32
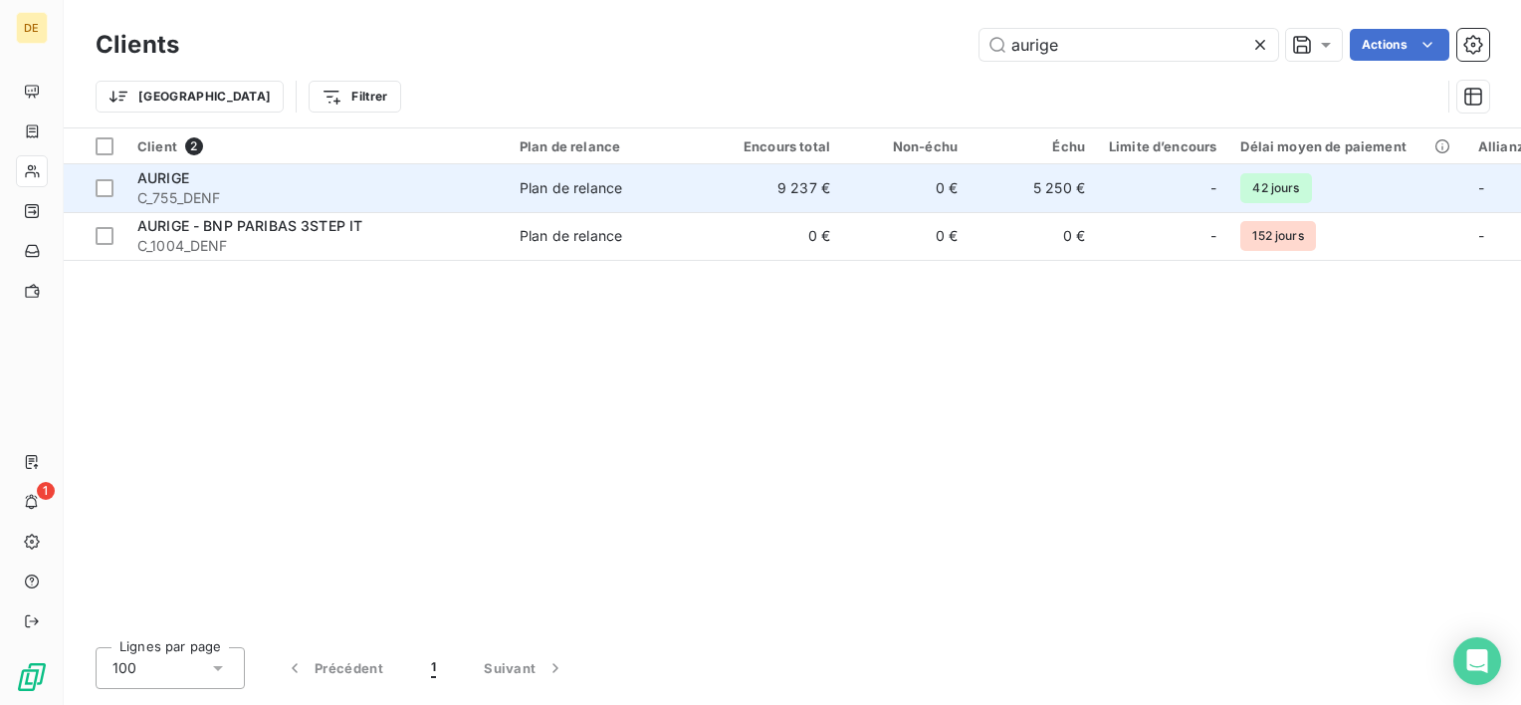
type input "aurige"
click at [1055, 196] on td "5 250 €" at bounding box center [1033, 188] width 127 height 48
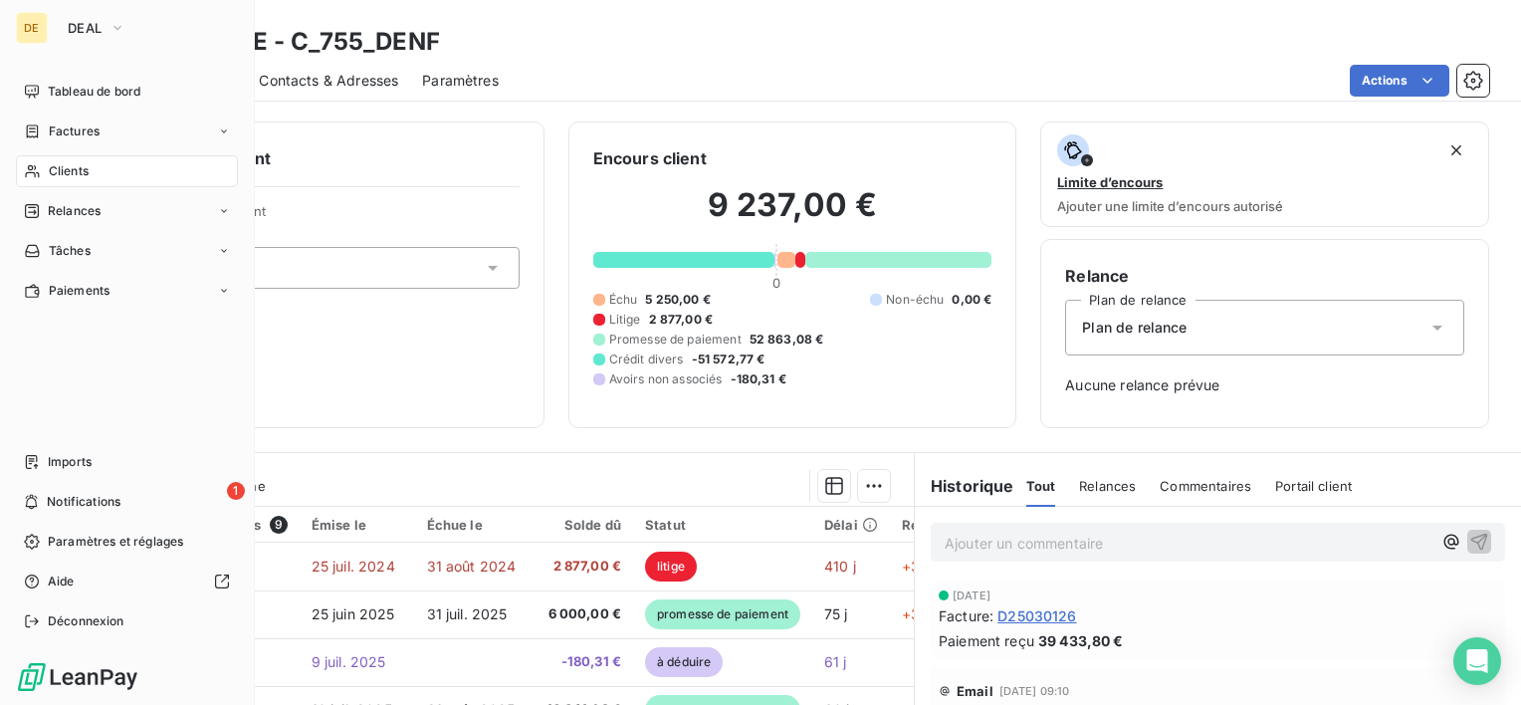
click at [80, 171] on span "Clients" at bounding box center [69, 171] width 40 height 18
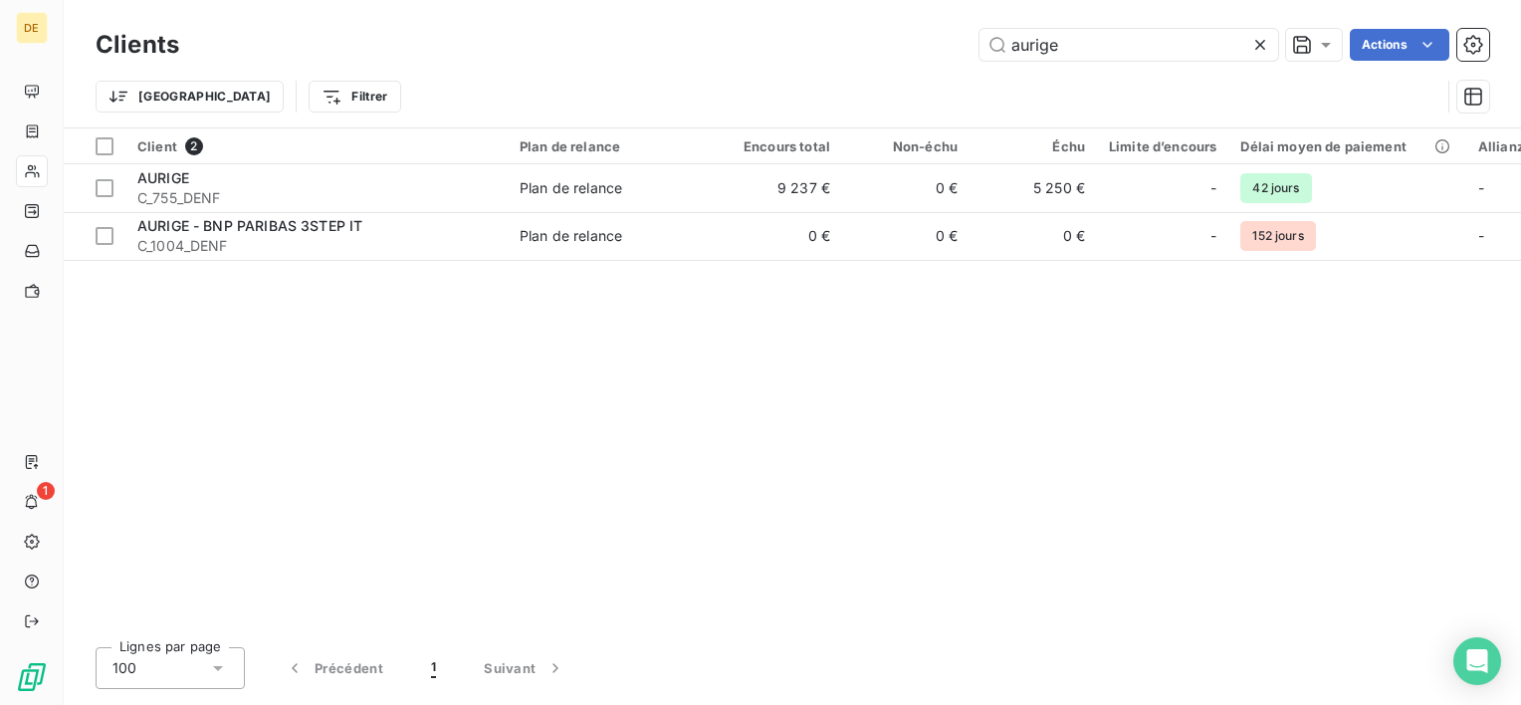
drag, startPoint x: 1168, startPoint y: 36, endPoint x: 726, endPoint y: 48, distance: 442.1
click at [726, 48] on div "aurige Actions" at bounding box center [846, 45] width 1286 height 32
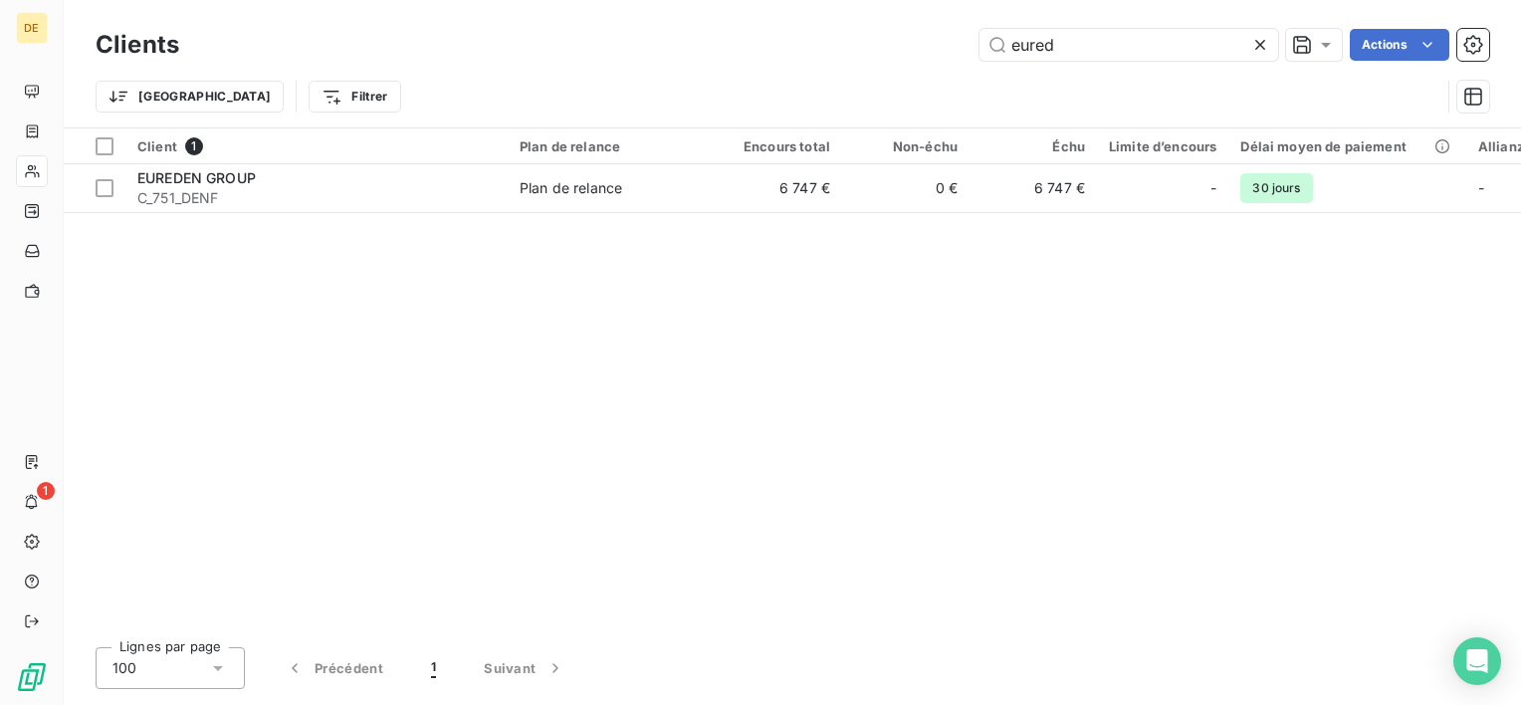
type input "eured"
click at [740, 188] on td "6 747 €" at bounding box center [778, 188] width 127 height 48
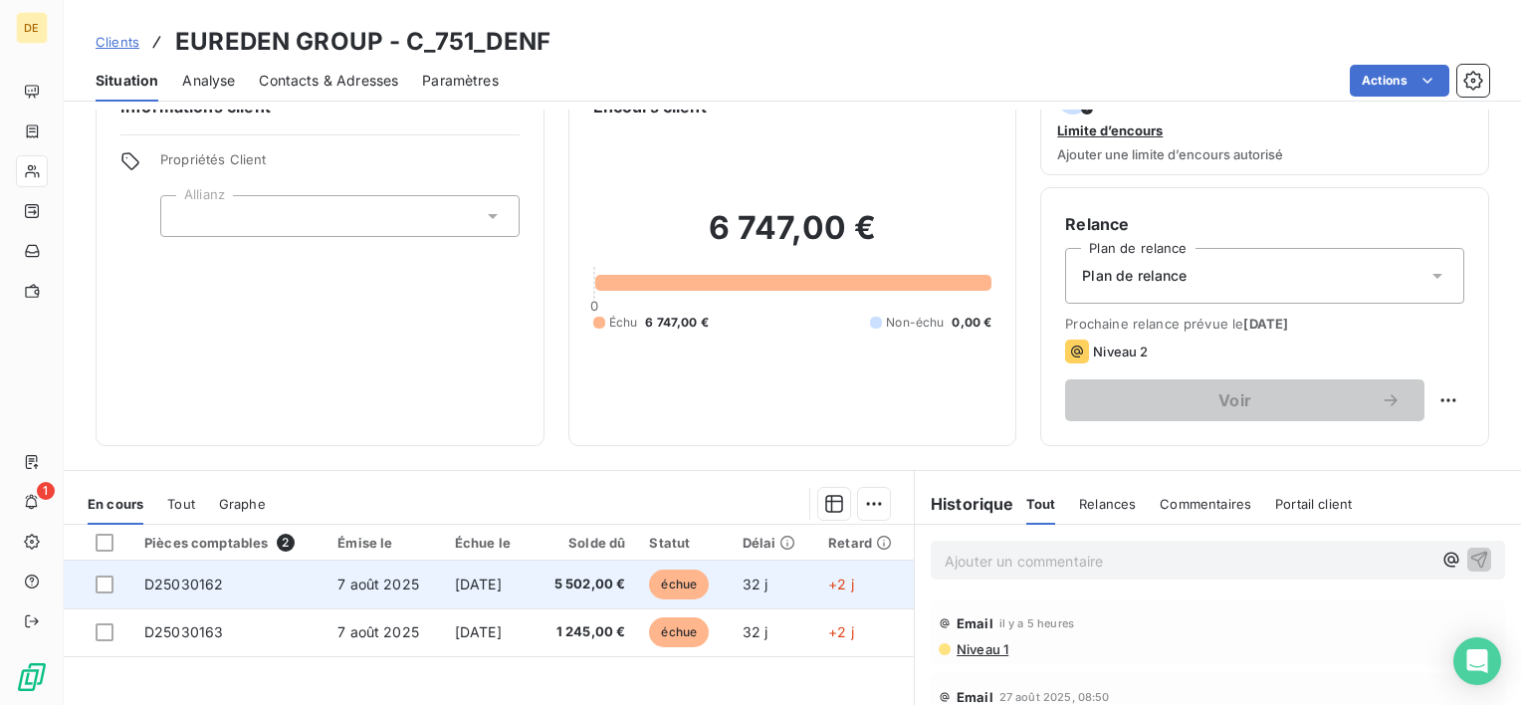
scroll to position [100, 0]
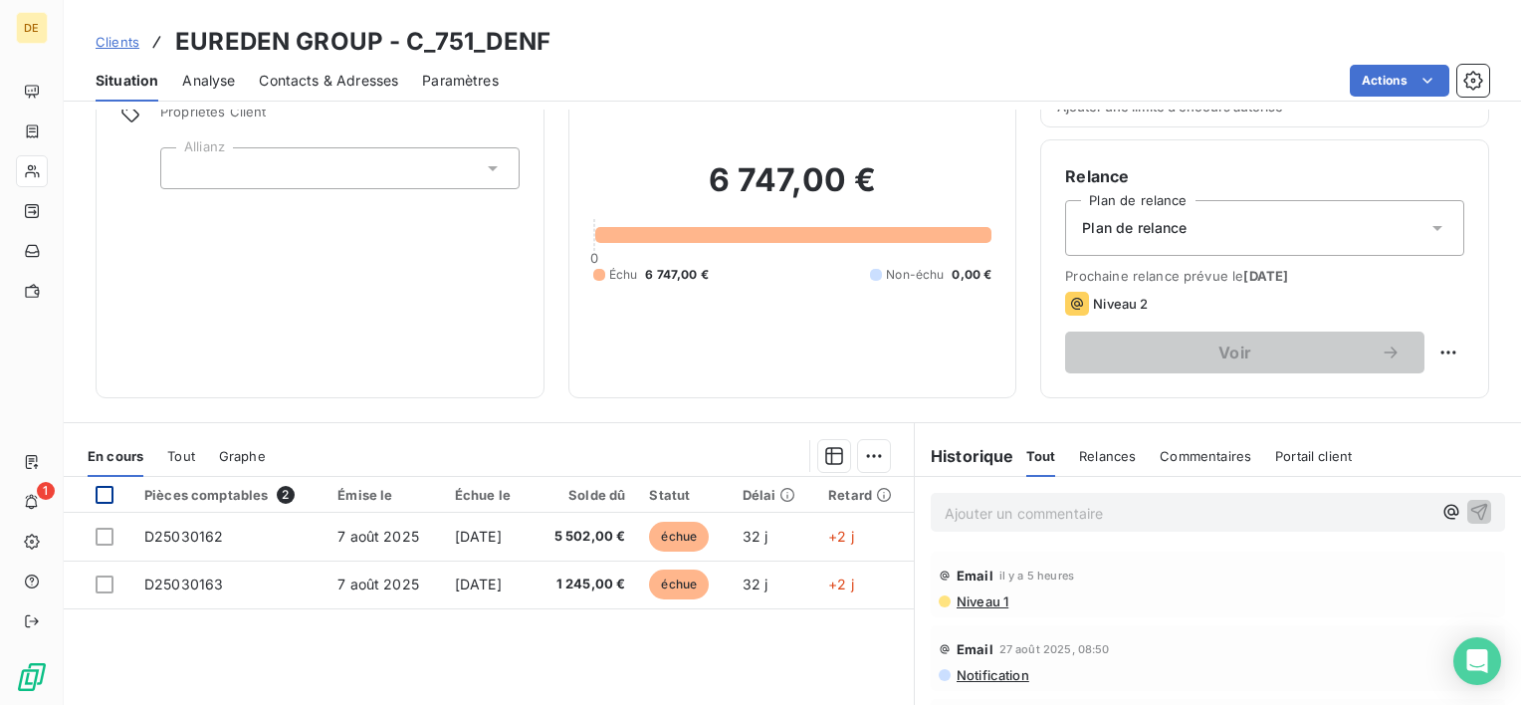
click at [108, 498] on div at bounding box center [105, 495] width 18 height 18
click at [866, 456] on html "DE 1 Clients EUREDEN GROUP - C_751_DENF Situation Analyse Contacts & Adresses P…" at bounding box center [760, 352] width 1521 height 705
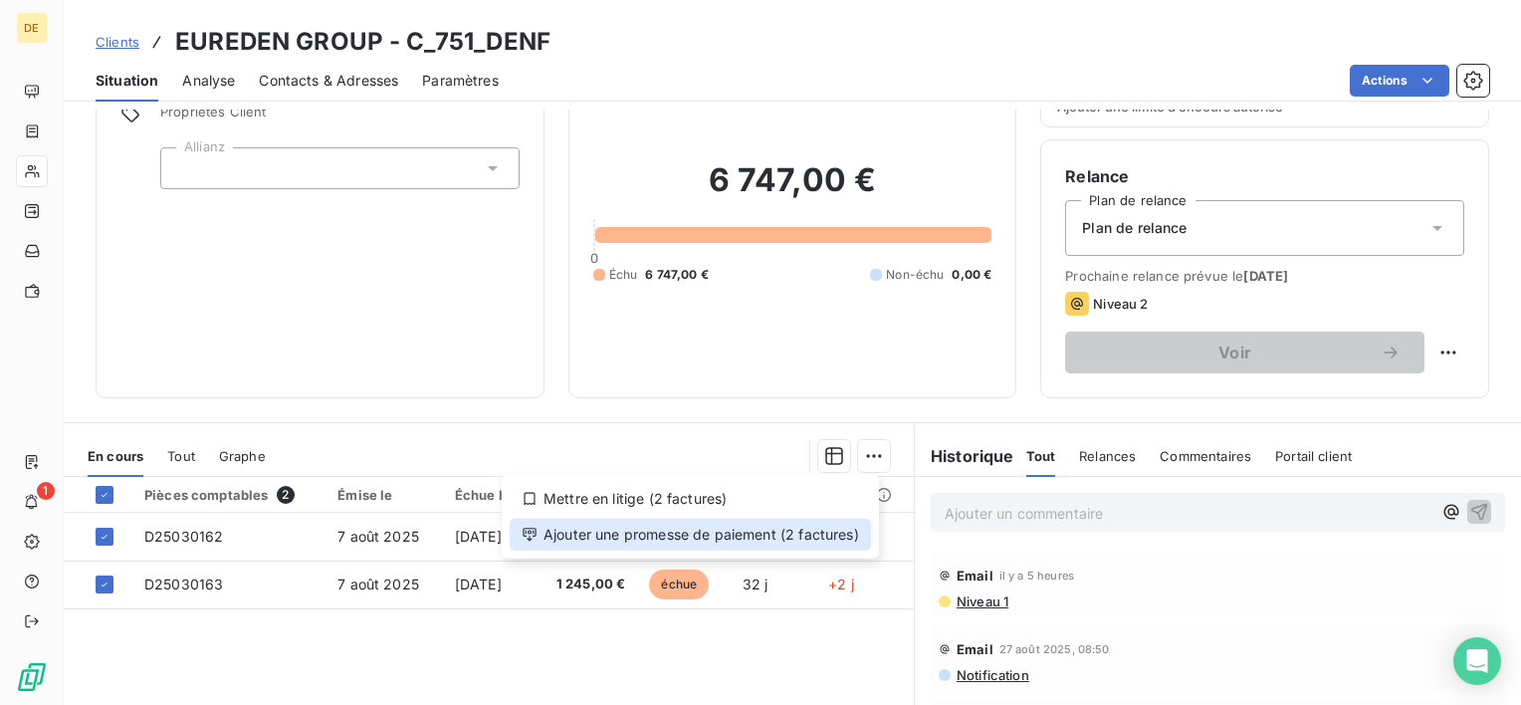
click at [798, 531] on div "Ajouter une promesse de paiement (2 factures)" at bounding box center [690, 535] width 361 height 32
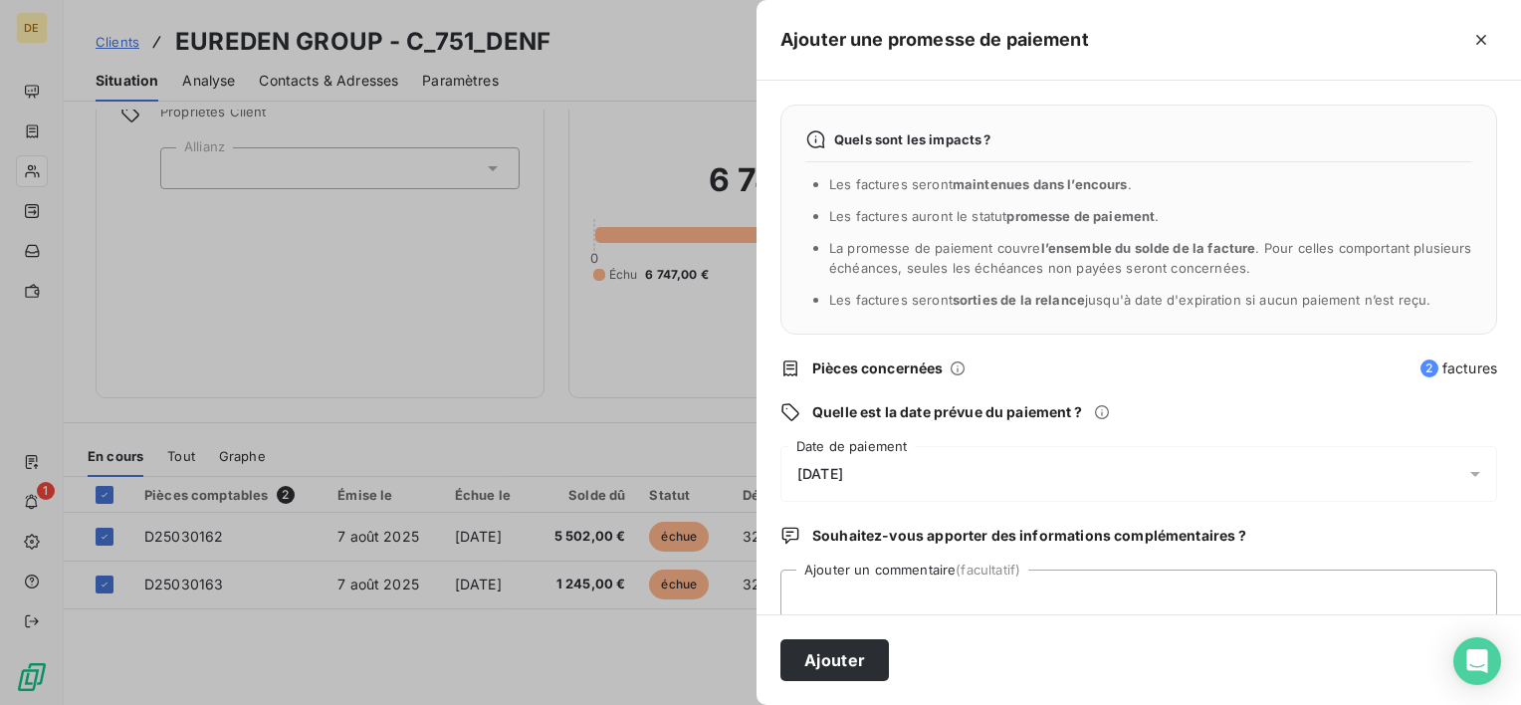
drag, startPoint x: 918, startPoint y: 442, endPoint x: 924, endPoint y: 456, distance: 15.2
click at [919, 442] on div "Quels sont les impacts ? Les factures seront maintenues dans l’encours . Les fa…" at bounding box center [1139, 348] width 764 height 534
click at [938, 479] on div "[DATE]" at bounding box center [1138, 474] width 717 height 56
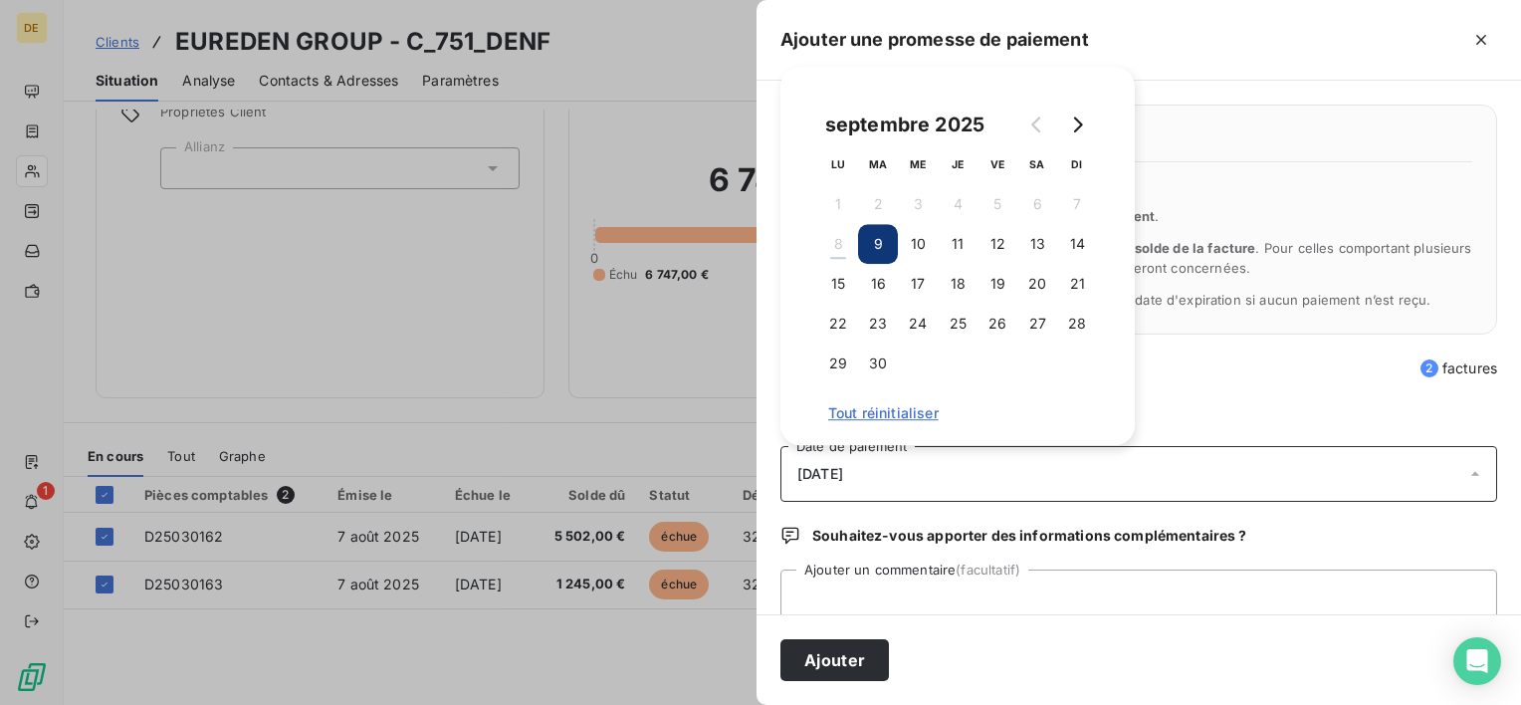
drag, startPoint x: 1004, startPoint y: 248, endPoint x: 965, endPoint y: 452, distance: 207.9
click at [1003, 248] on button "12" at bounding box center [998, 244] width 40 height 40
drag, startPoint x: 925, startPoint y: 613, endPoint x: 844, endPoint y: 656, distance: 91.3
click at [926, 613] on textarea "Ajouter un commentaire (facultatif)" at bounding box center [1138, 607] width 717 height 76
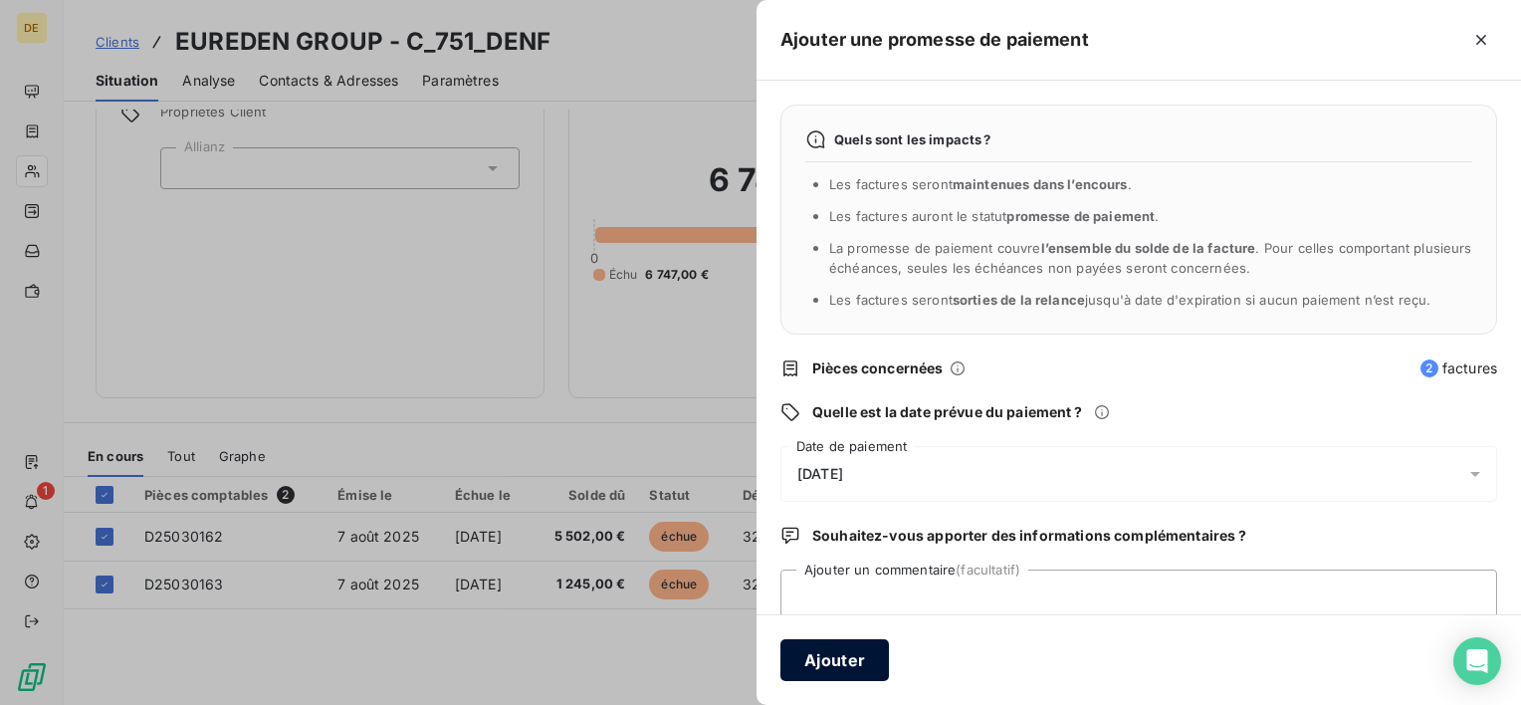
click at [832, 666] on button "Ajouter" at bounding box center [834, 660] width 109 height 42
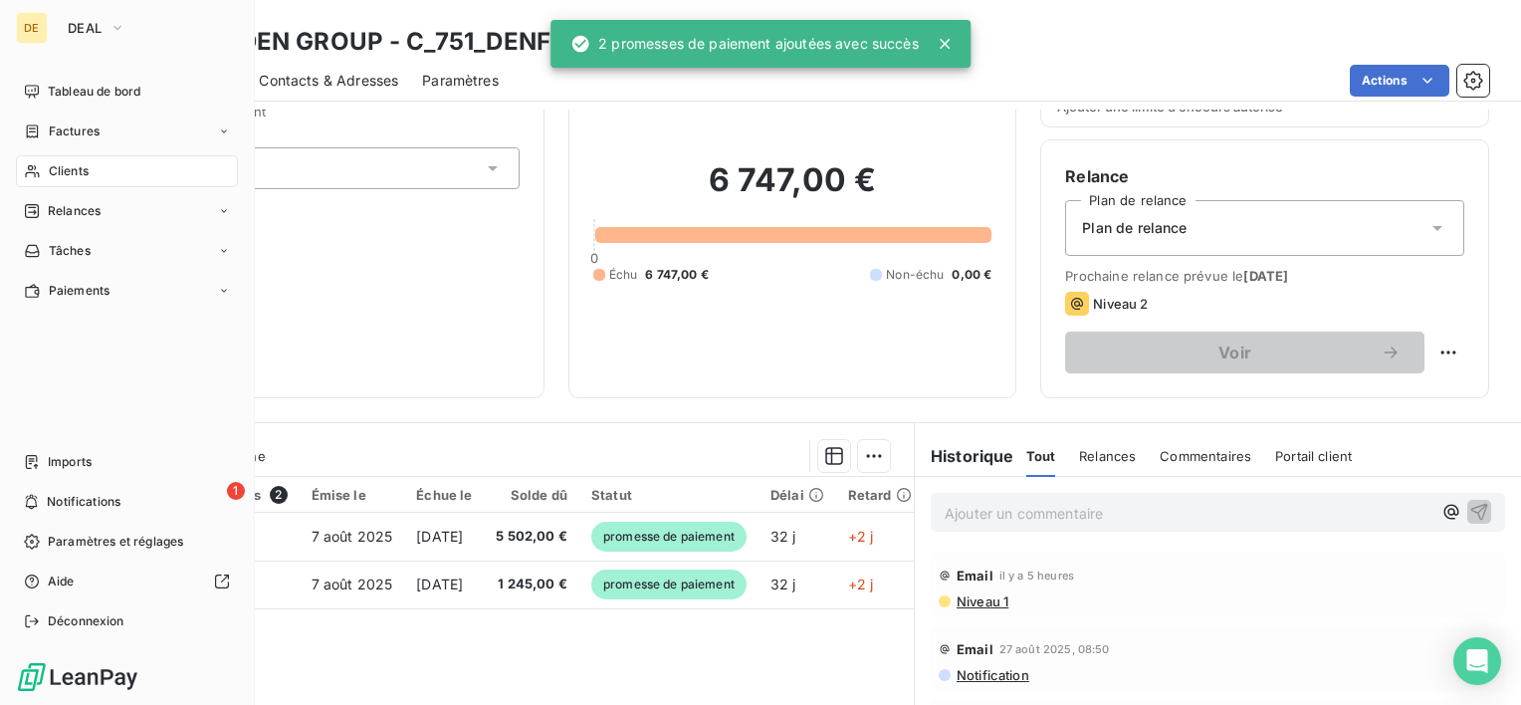
click at [72, 167] on span "Clients" at bounding box center [69, 171] width 40 height 18
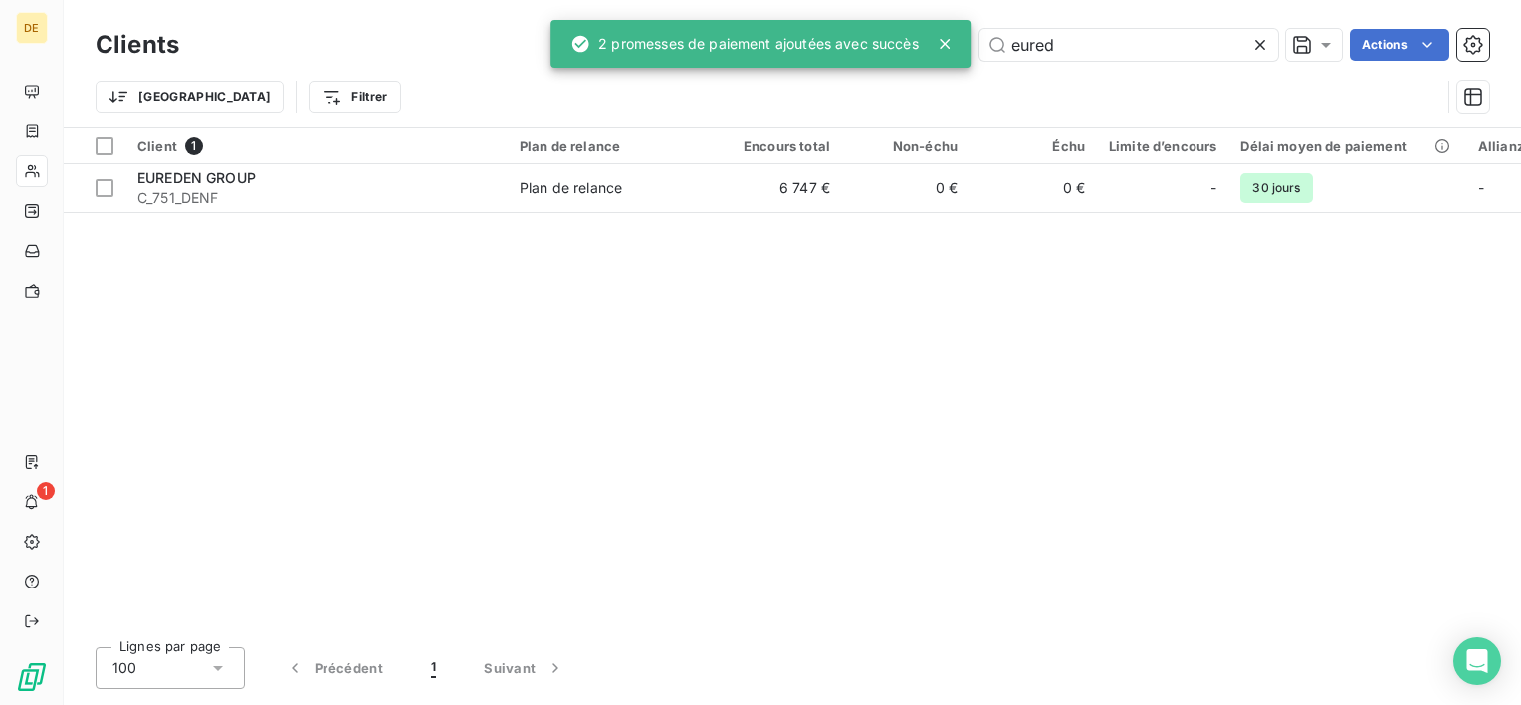
drag, startPoint x: 1095, startPoint y: 44, endPoint x: 724, endPoint y: 46, distance: 371.3
click at [724, 47] on div "DE 1 Clients eured Actions Trier Filtrer Client 1 Plan de relance Encours total…" at bounding box center [760, 352] width 1521 height 705
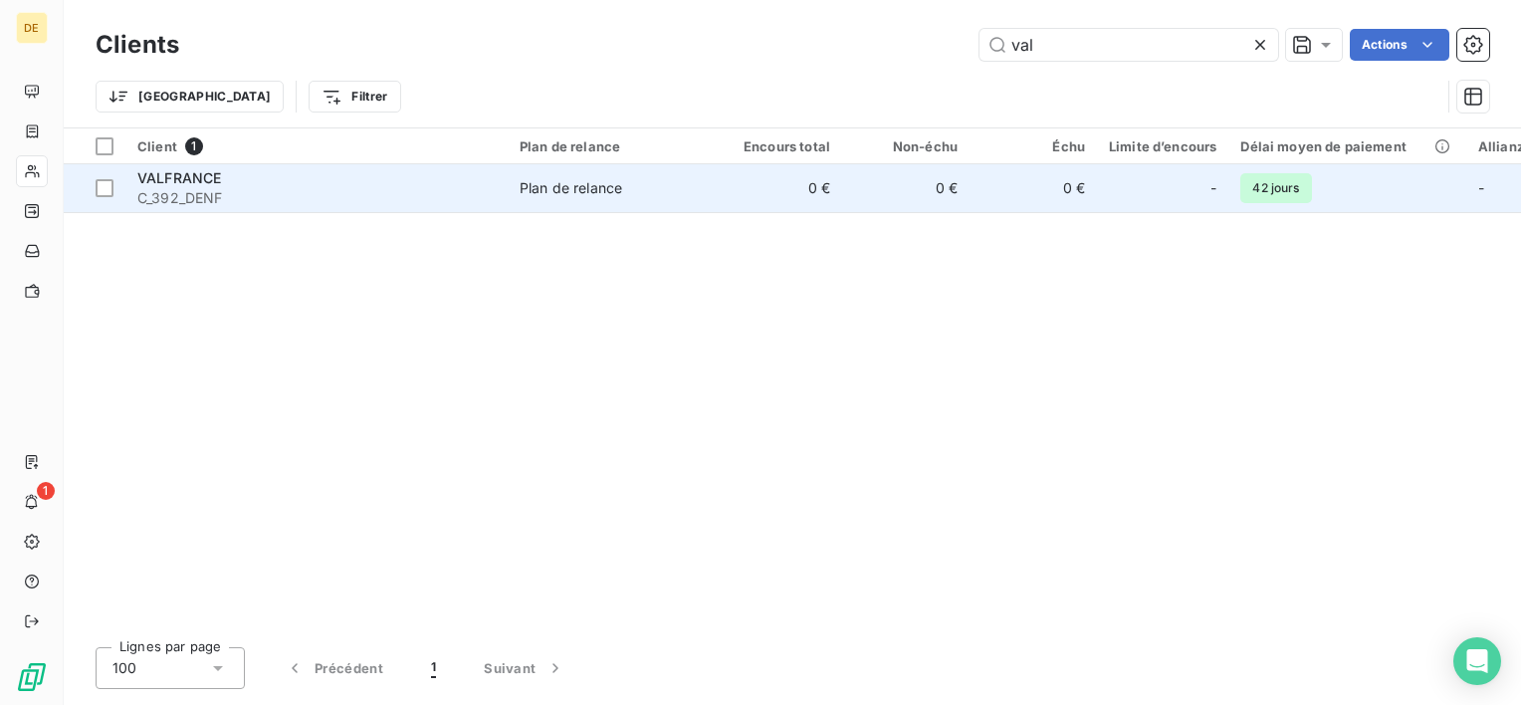
type input "val"
click at [390, 182] on div "VALFRANCE" at bounding box center [316, 178] width 358 height 20
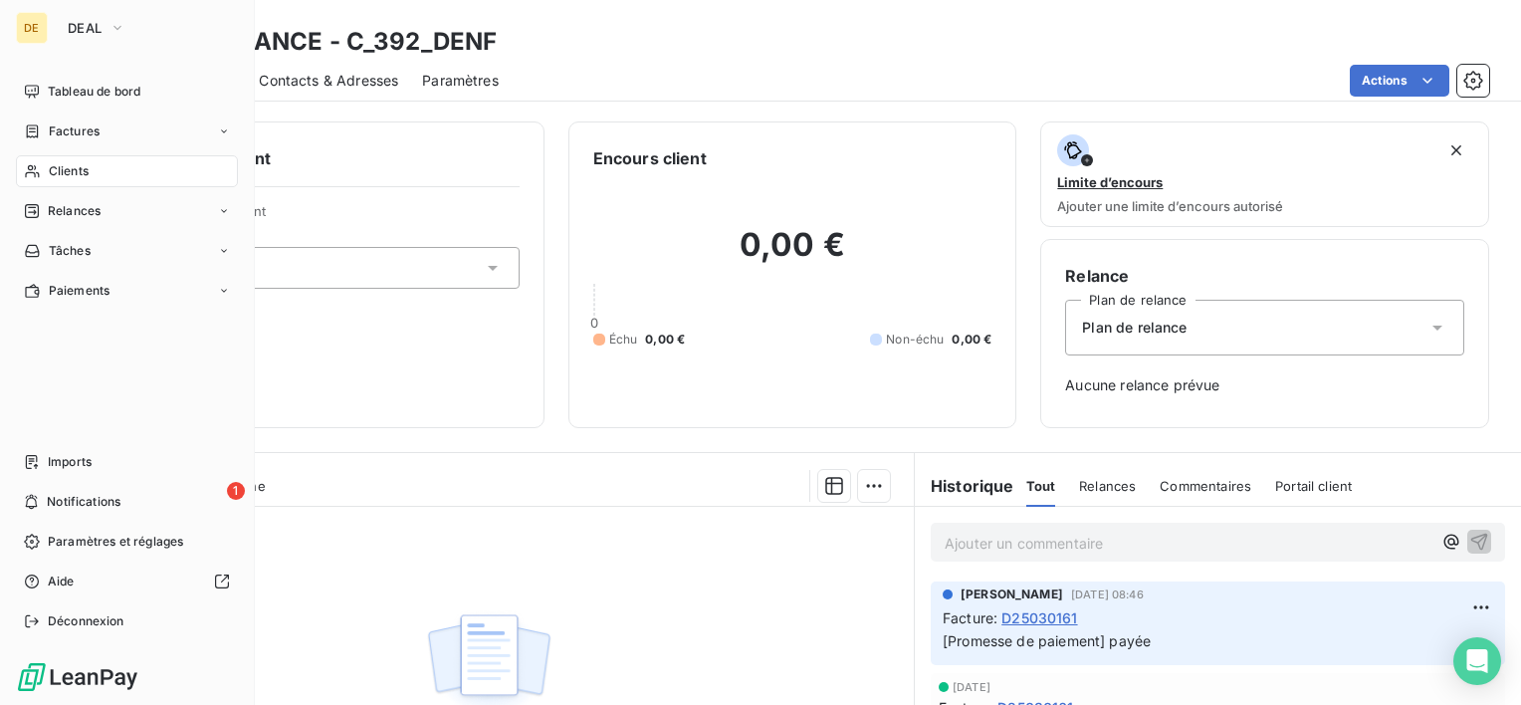
click at [91, 521] on nav "Imports 1 Notifications Paramètres et réglages Aide Déconnexion" at bounding box center [127, 541] width 222 height 191
click at [100, 171] on div "Clients" at bounding box center [127, 171] width 222 height 32
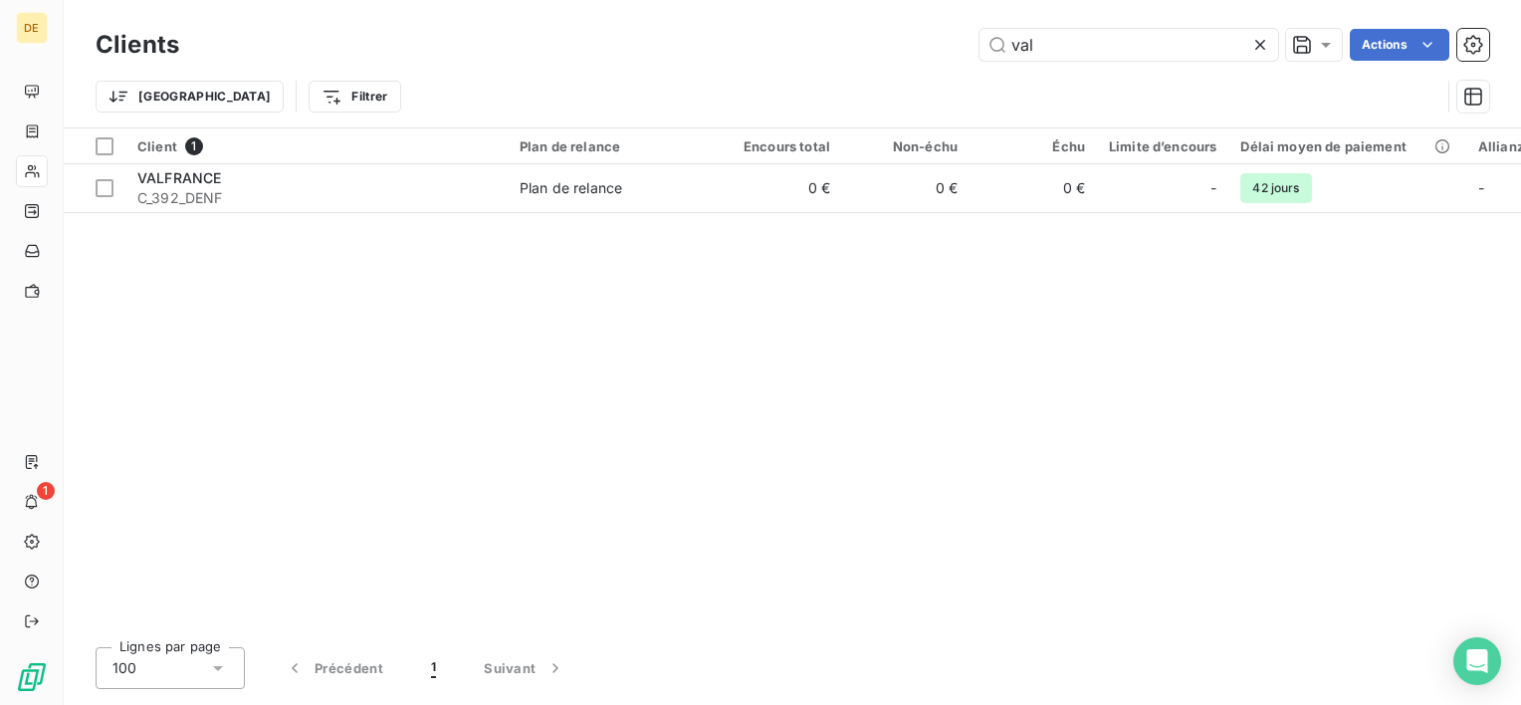
drag, startPoint x: 1063, startPoint y: 50, endPoint x: 850, endPoint y: 48, distance: 213.0
click at [866, 45] on div "val Actions" at bounding box center [846, 45] width 1286 height 32
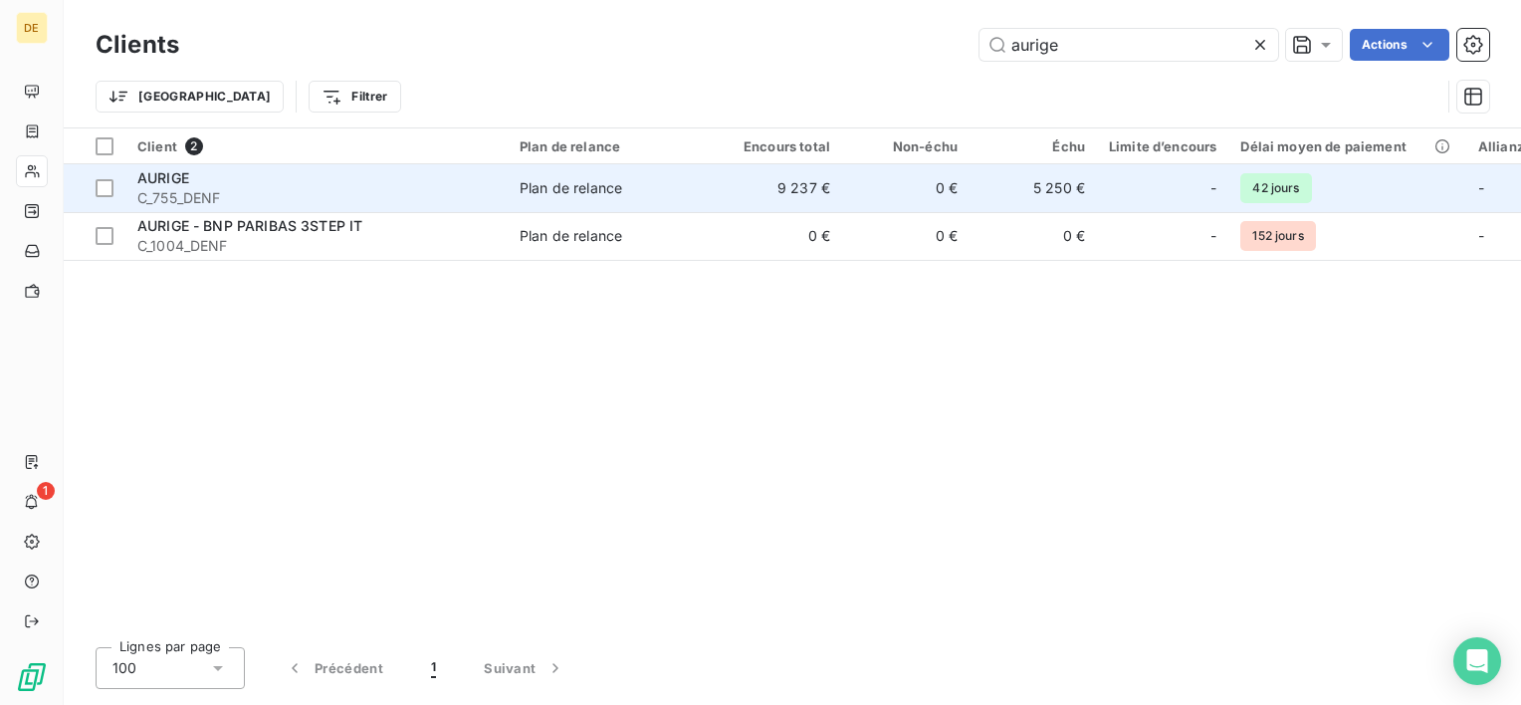
type input "aurige"
drag, startPoint x: 833, startPoint y: 199, endPoint x: 844, endPoint y: 188, distance: 15.5
click at [834, 199] on td "9 237 €" at bounding box center [778, 188] width 127 height 48
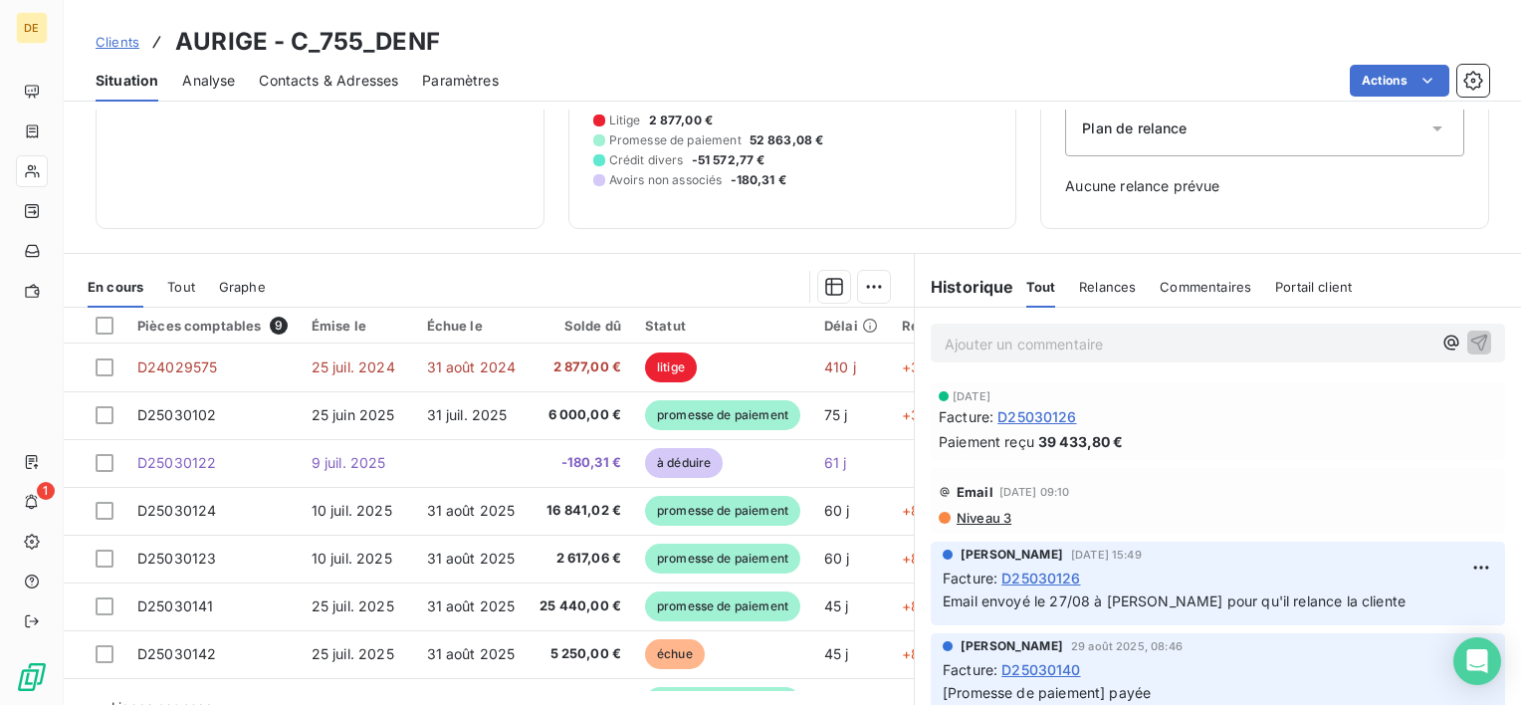
click at [163, 283] on div "En cours Tout Graphe" at bounding box center [489, 287] width 850 height 42
click at [187, 287] on span "Tout" at bounding box center [181, 287] width 28 height 16
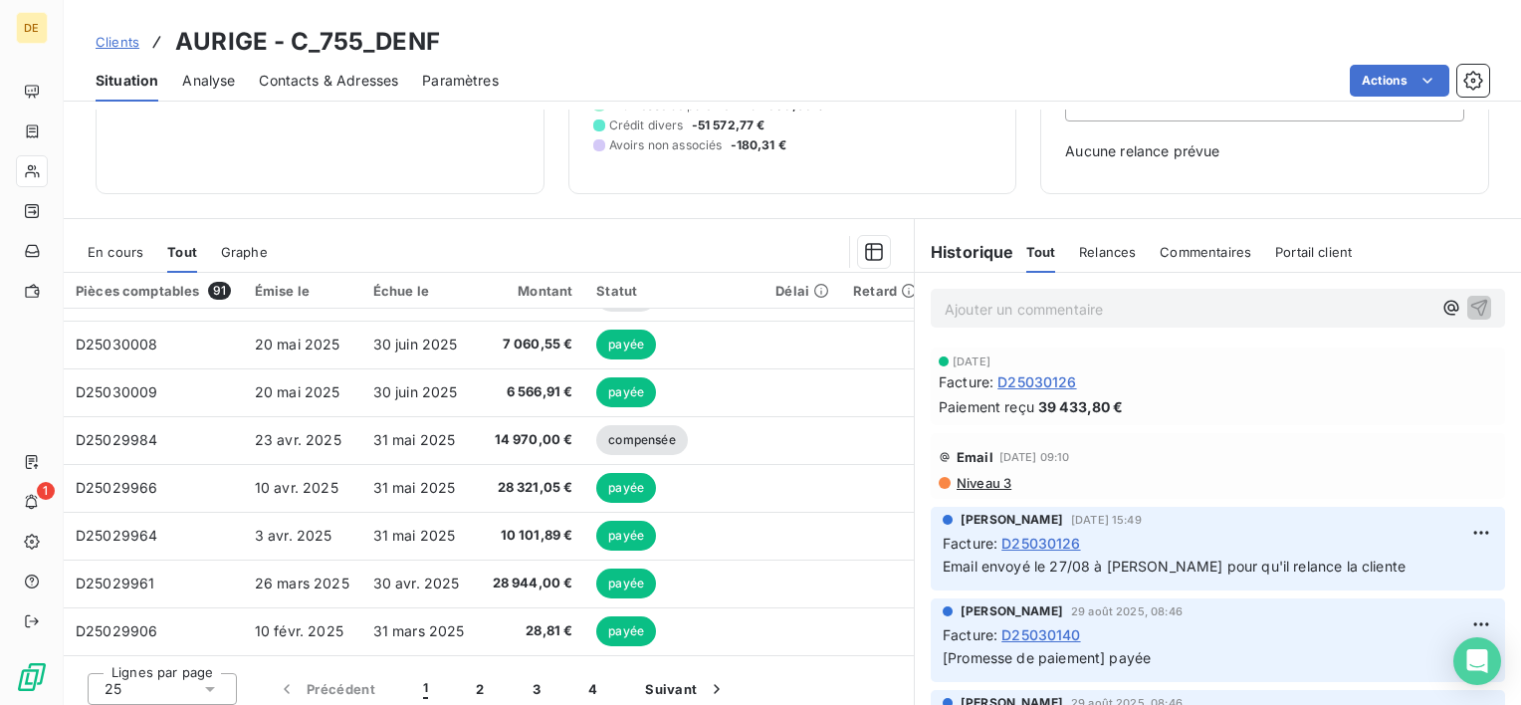
scroll to position [243, 0]
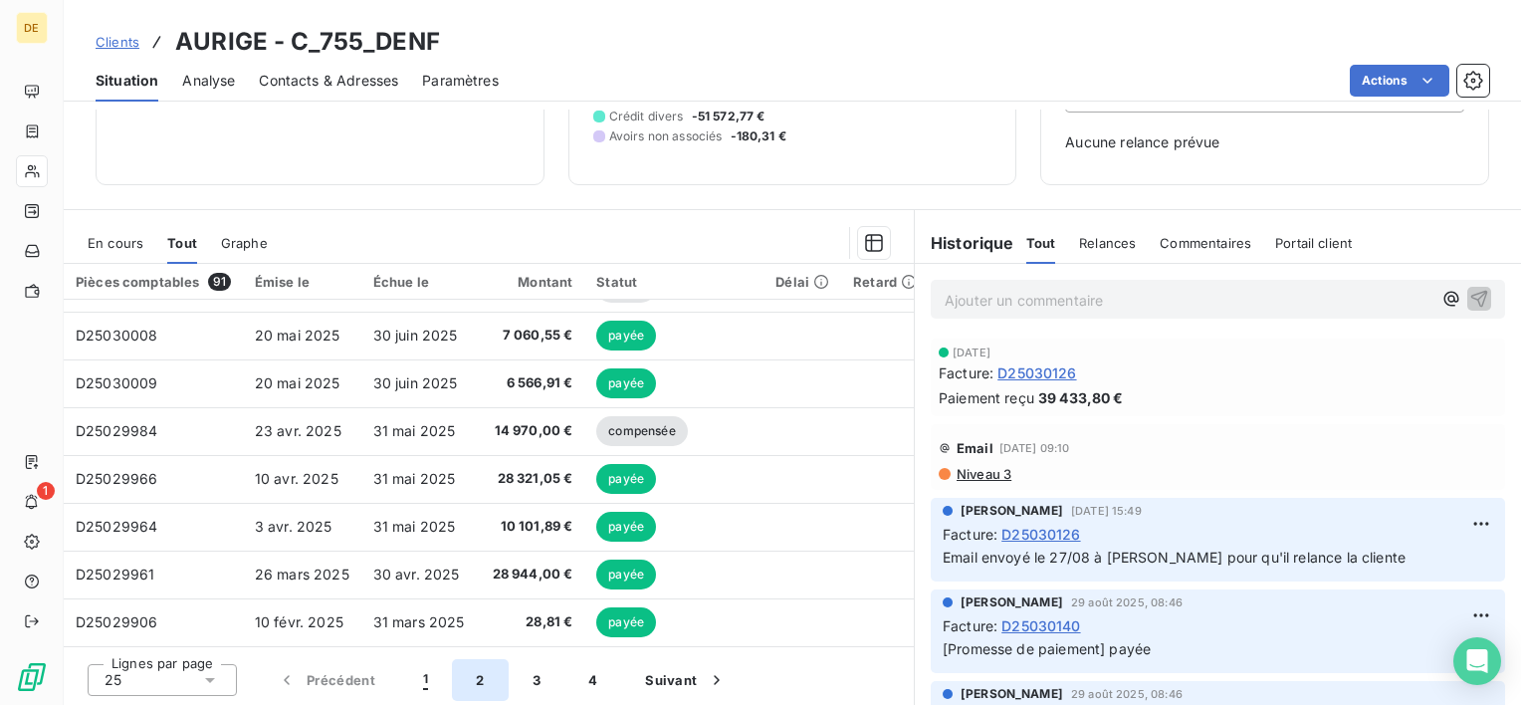
click at [476, 677] on button "2" at bounding box center [480, 680] width 56 height 42
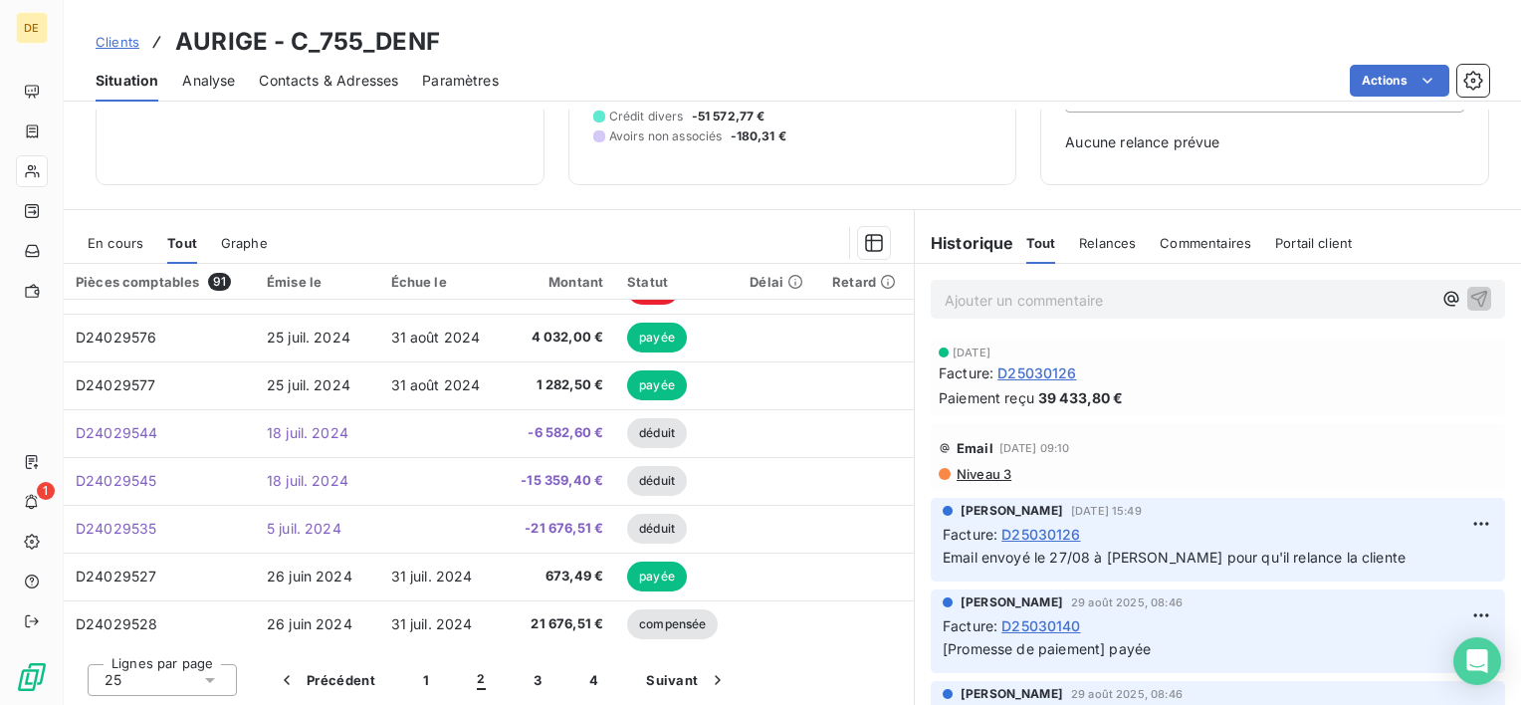
scroll to position [847, 0]
click at [526, 690] on button "3" at bounding box center [538, 680] width 56 height 42
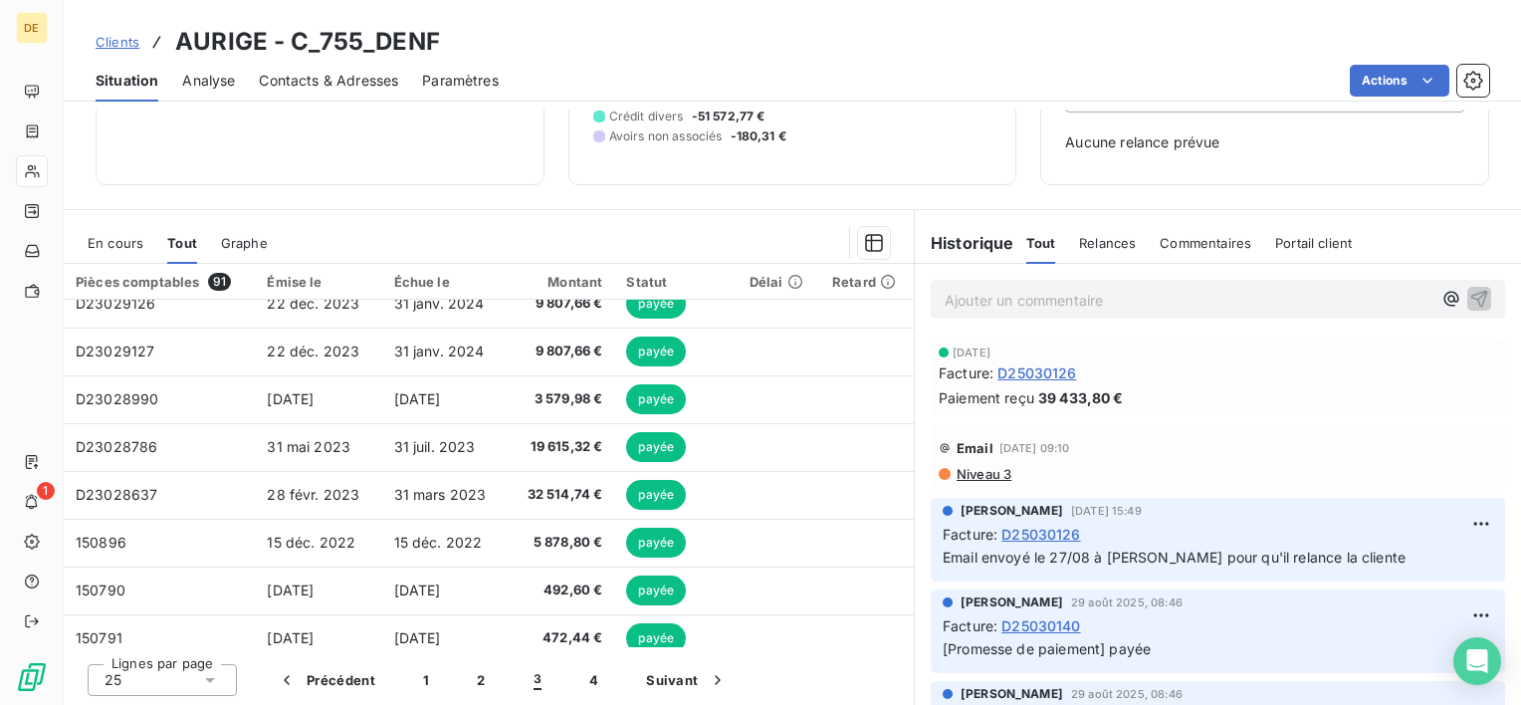
scroll to position [796, 0]
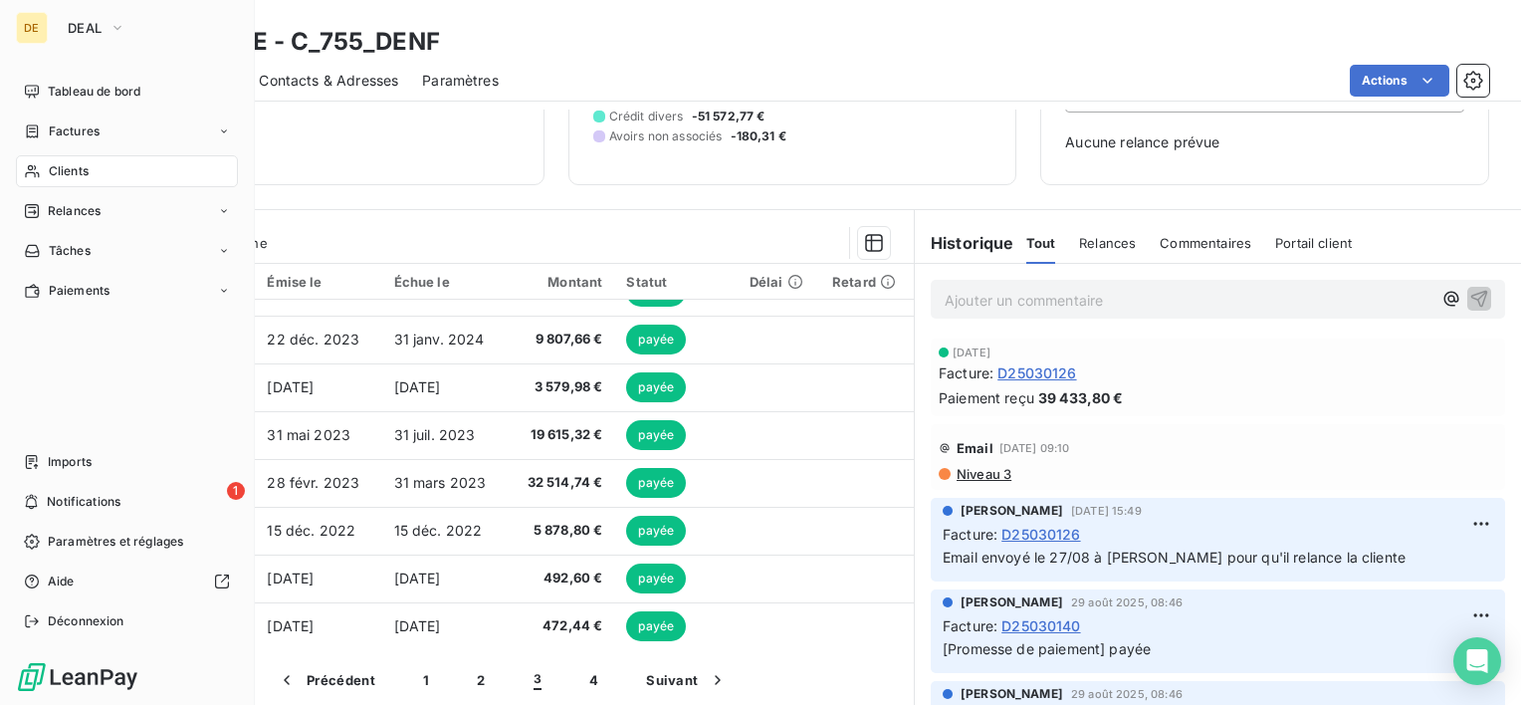
click at [101, 171] on div "Clients" at bounding box center [127, 171] width 222 height 32
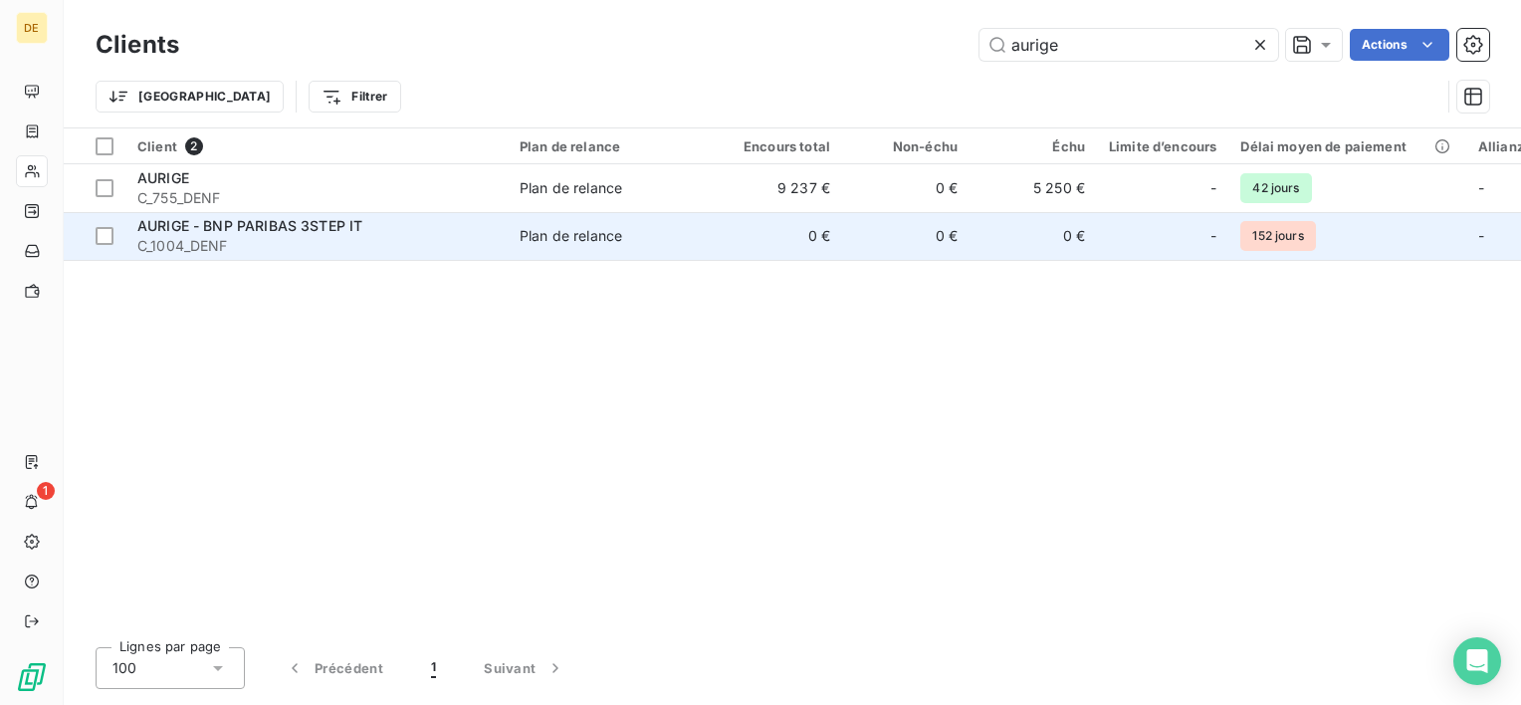
click at [311, 230] on span "AURIGE - BNP PARIBAS 3STEP IT" at bounding box center [249, 225] width 225 height 17
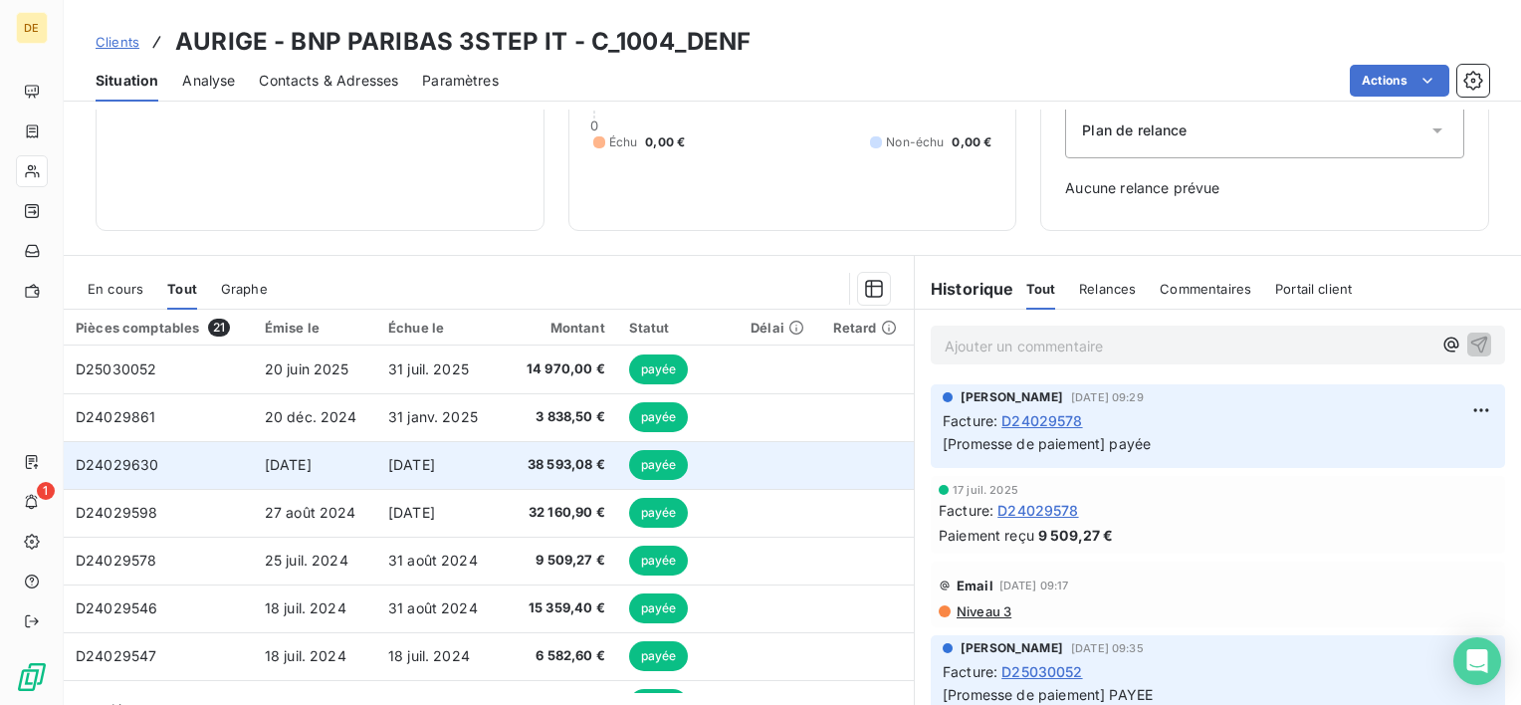
scroll to position [199, 0]
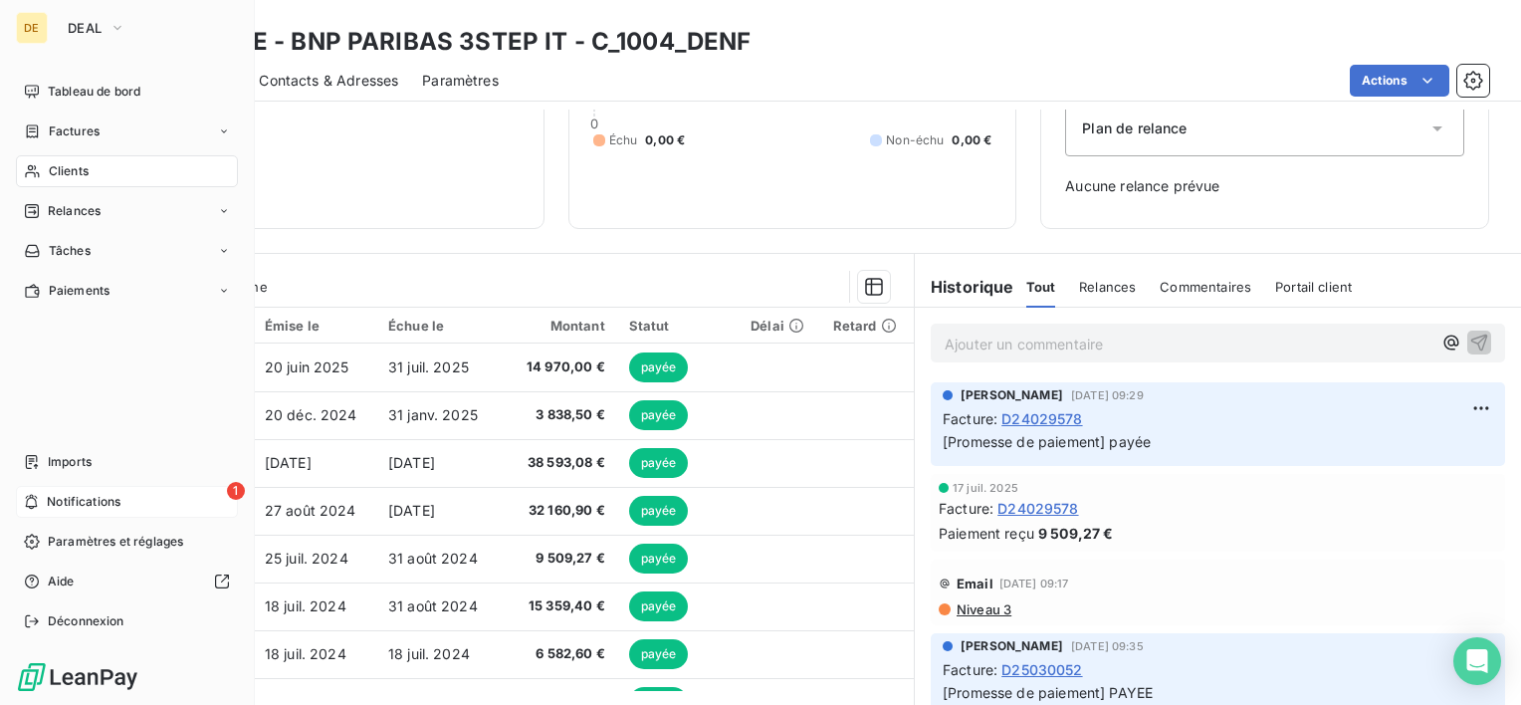
click at [149, 495] on div "1 Notifications" at bounding box center [127, 502] width 222 height 32
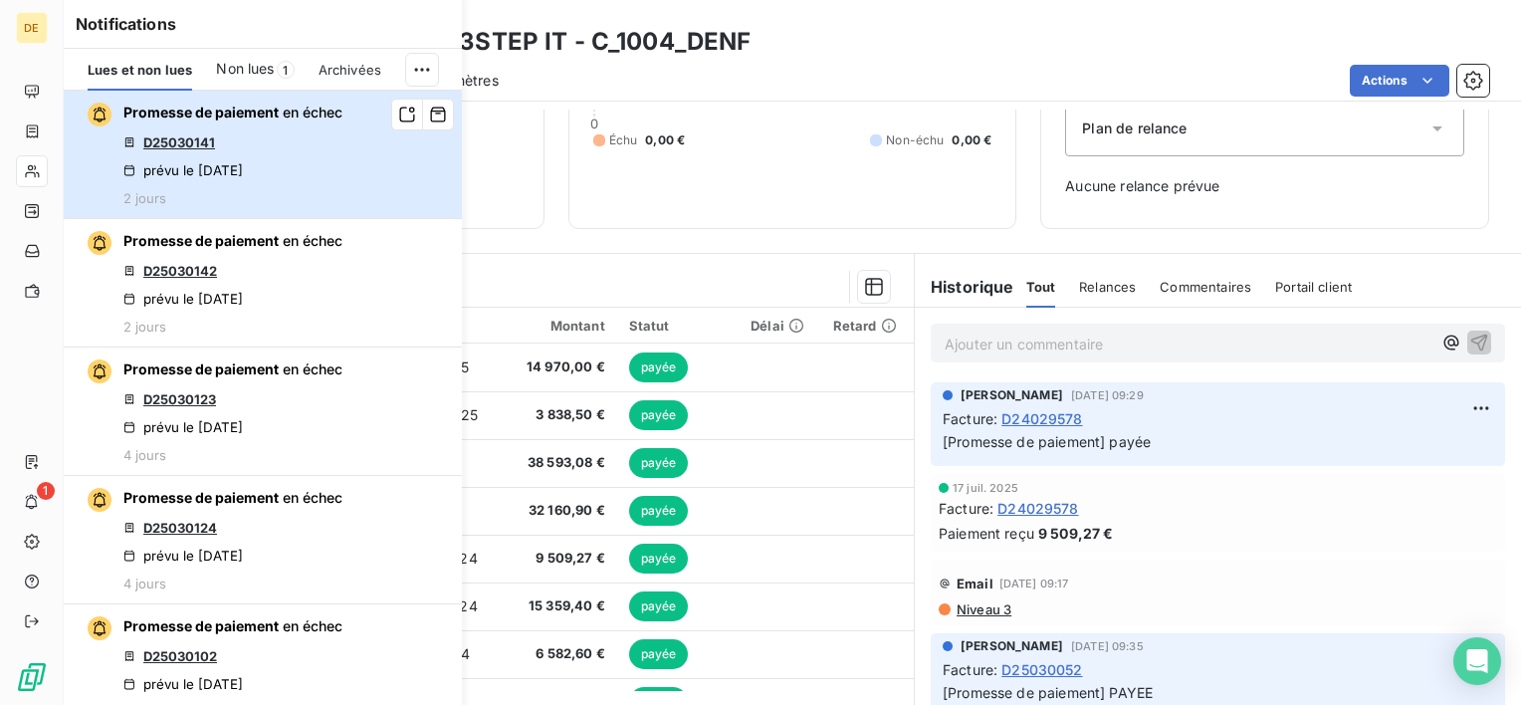
click at [244, 142] on div "Promesse de paiement en échec D25030141 prévu le [DATE] 2 jours" at bounding box center [232, 155] width 219 height 104
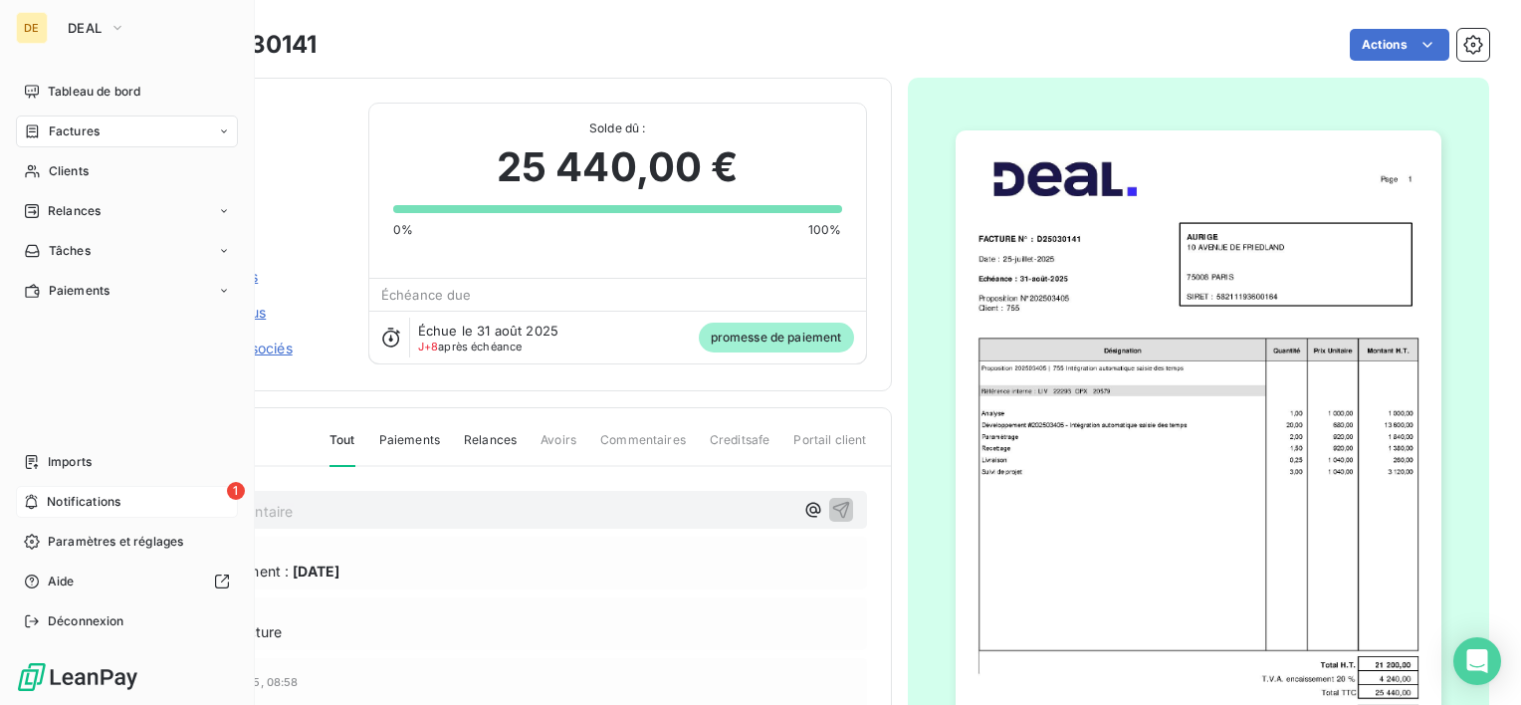
click at [61, 500] on span "Notifications" at bounding box center [84, 502] width 74 height 18
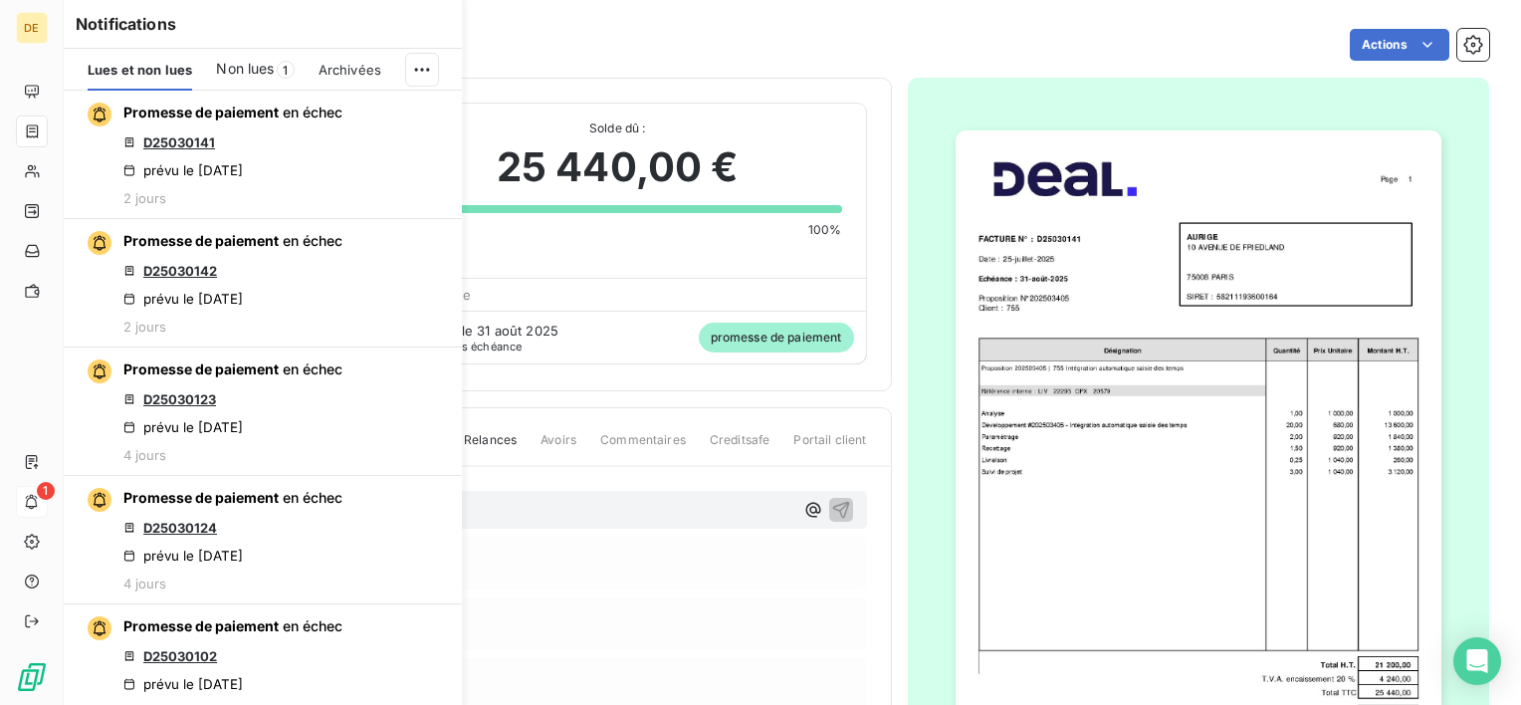
click at [244, 64] on span "Non lues" at bounding box center [245, 69] width 58 height 20
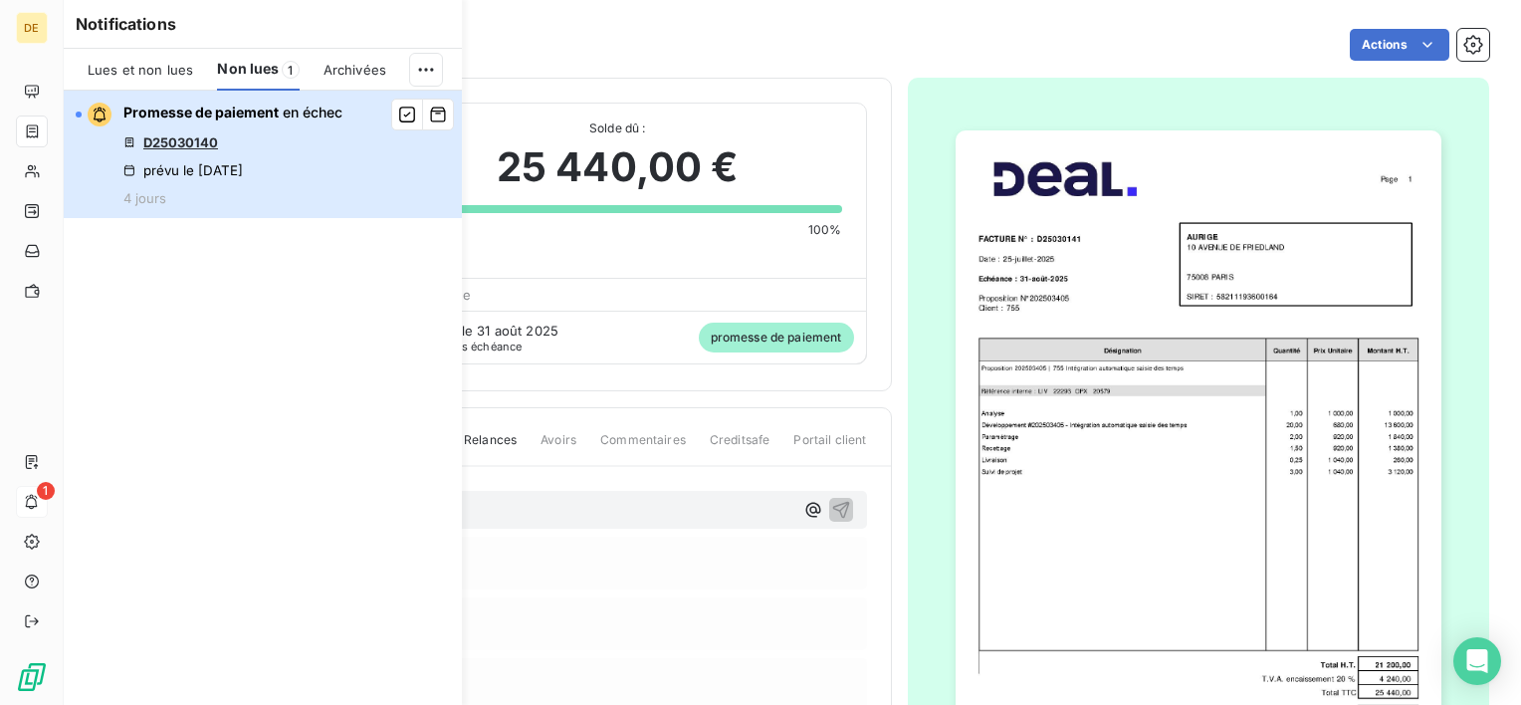
click at [220, 155] on div "Promesse de paiement en échec D25030140 prévu le [DATE] 4 jours" at bounding box center [232, 155] width 219 height 104
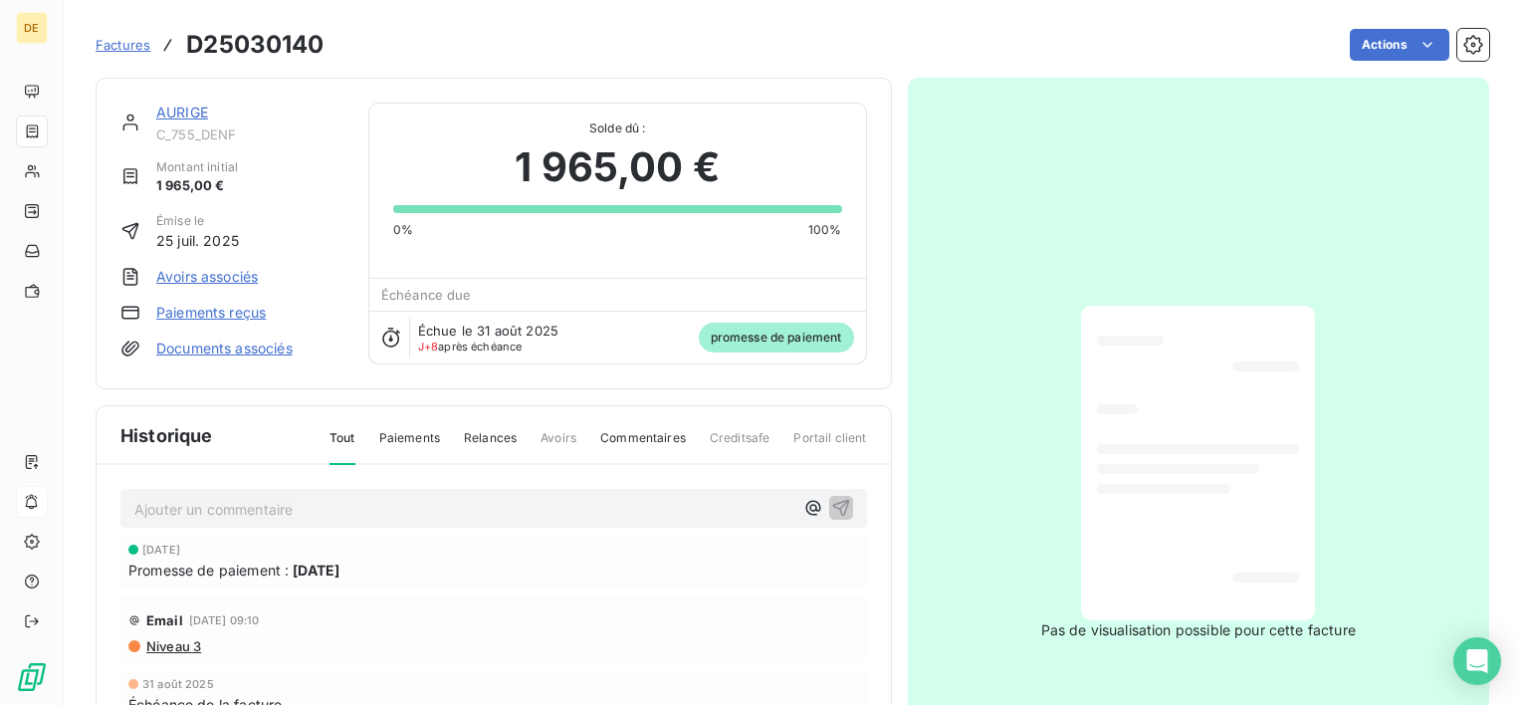
click at [195, 119] on link "AURIGE" at bounding box center [182, 112] width 52 height 17
